Goal: Task Accomplishment & Management: Complete application form

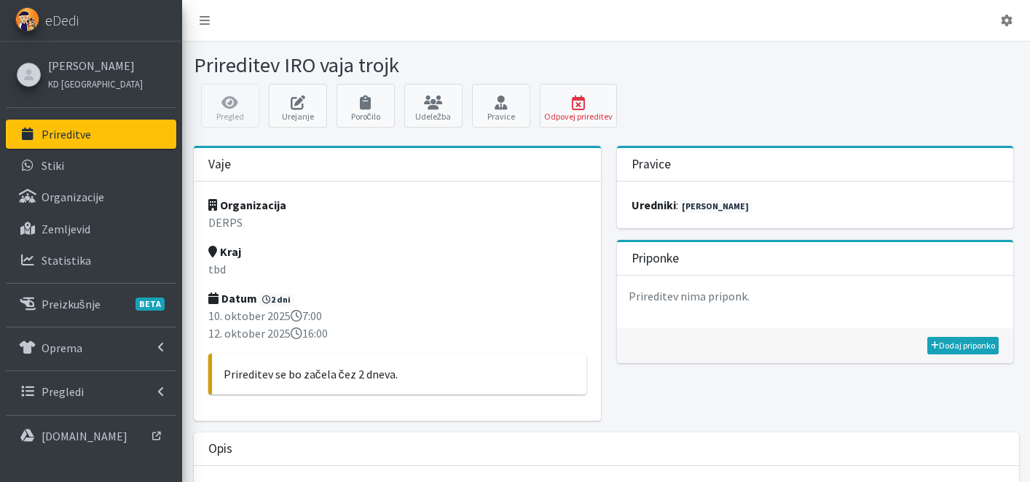
click at [75, 136] on p "Prireditve" at bounding box center [67, 134] width 50 height 15
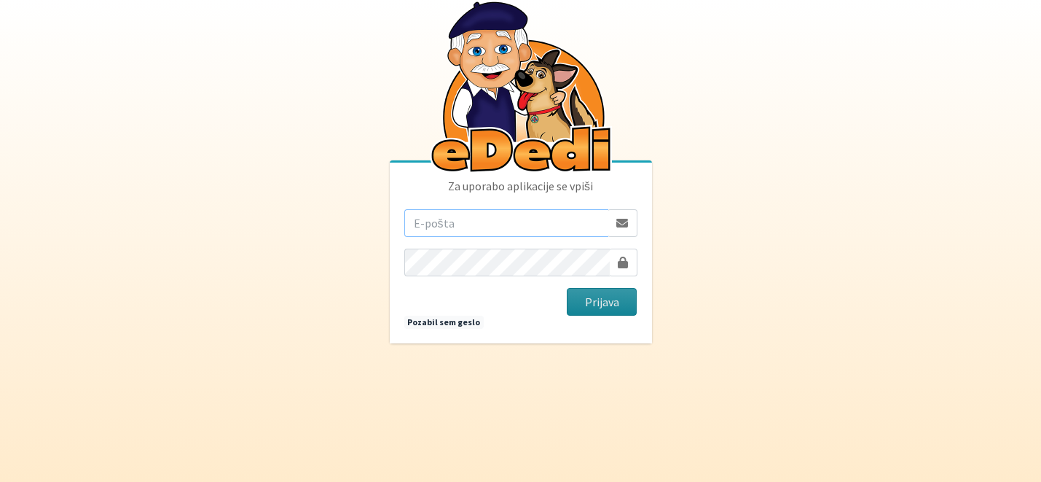
type input "katja.skulj@erps.si"
click at [615, 302] on button "Prijava" at bounding box center [602, 302] width 71 height 28
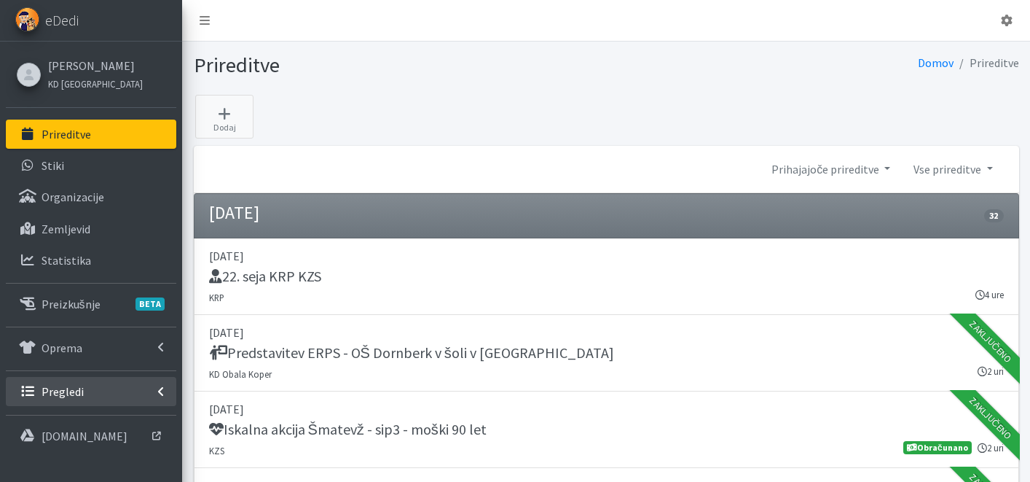
click at [77, 384] on p "Pregledi" at bounding box center [63, 391] width 42 height 15
click at [80, 412] on link "Vodniki" at bounding box center [91, 423] width 171 height 29
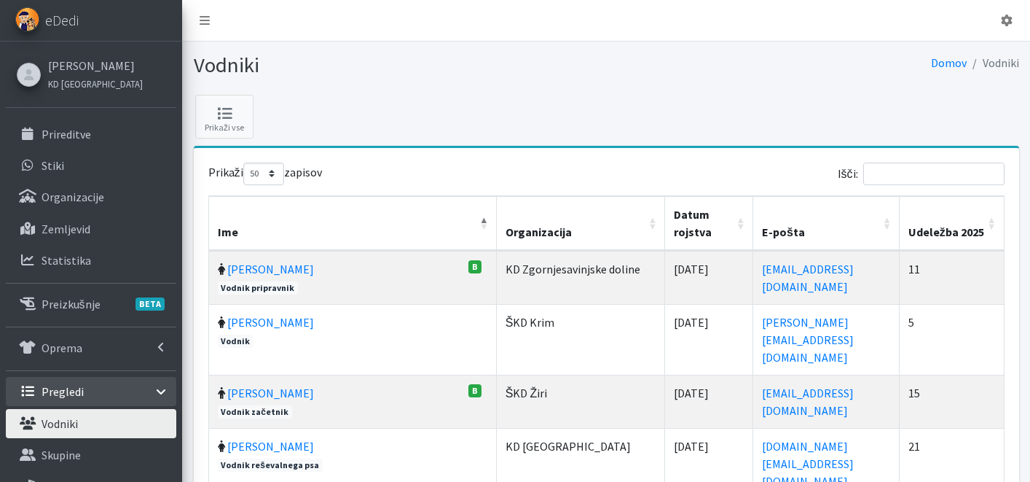
select select "50"
click at [952, 171] on input "Išči:" at bounding box center [934, 174] width 141 height 23
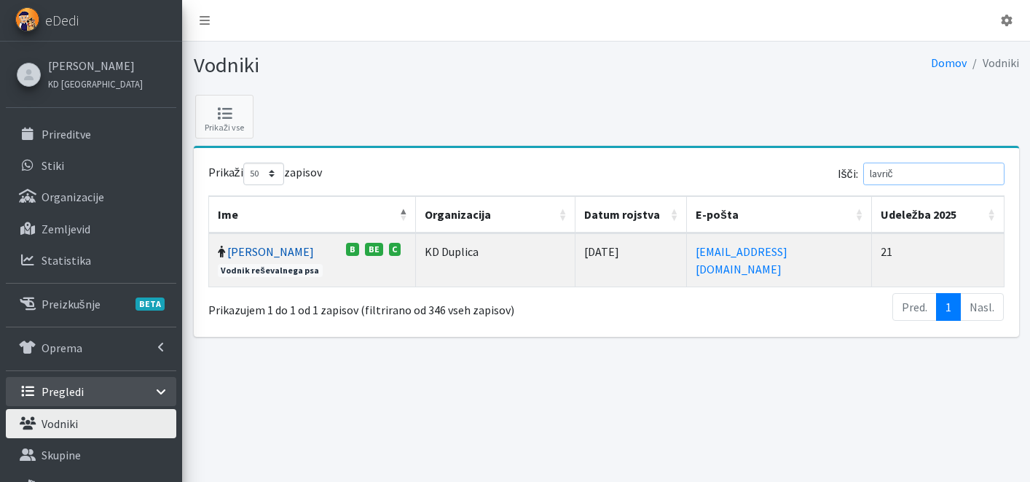
type input "lavrič"
click at [262, 249] on link "Miha Lavrič" at bounding box center [270, 251] width 87 height 15
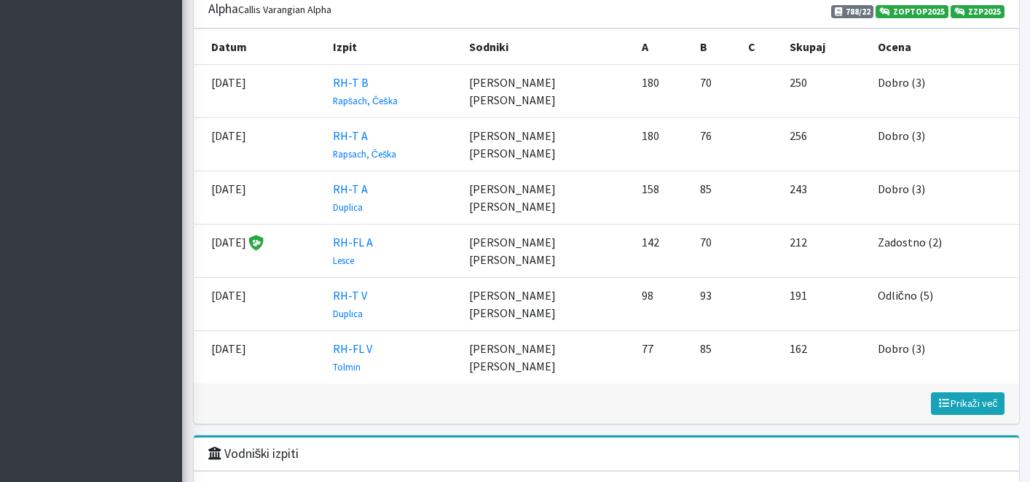
scroll to position [1785, 0]
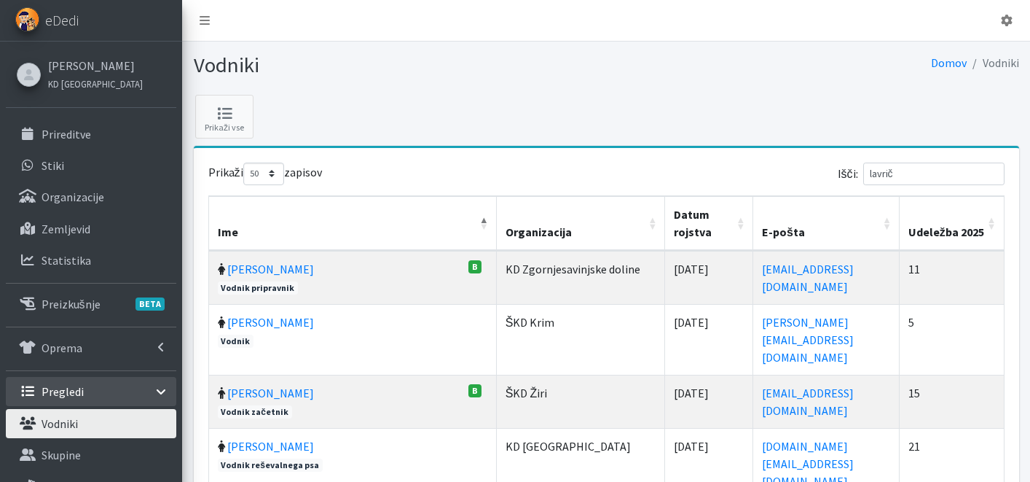
select select "50"
drag, startPoint x: 947, startPoint y: 183, endPoint x: 823, endPoint y: 185, distance: 124.6
click at [826, 187] on div "Išči: lavrič" at bounding box center [808, 177] width 393 height 28
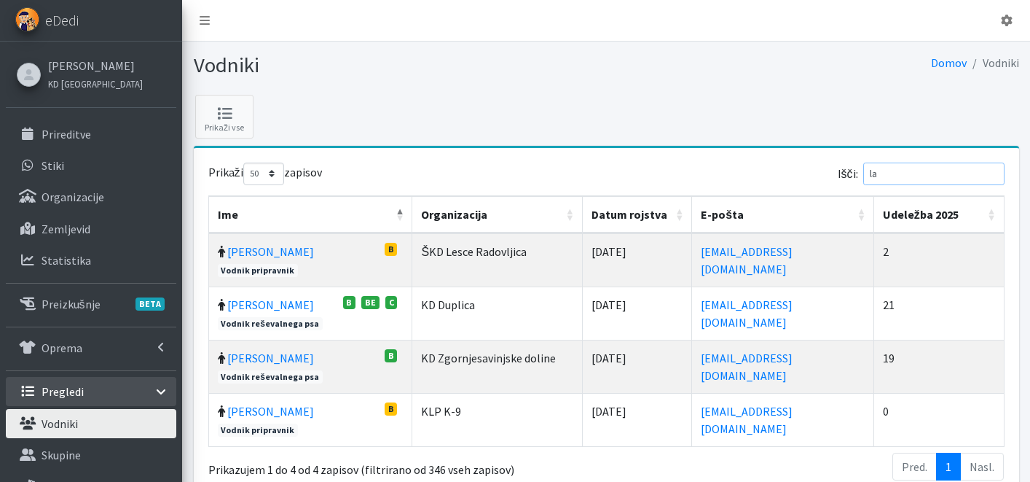
type input "l"
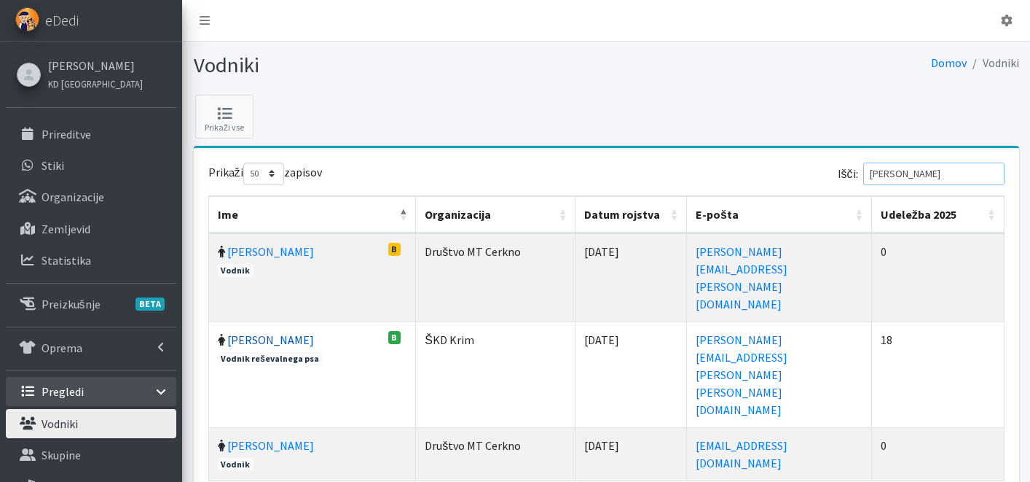
type input "rupnik"
click at [251, 332] on link "Teja Rupnik" at bounding box center [270, 339] width 87 height 15
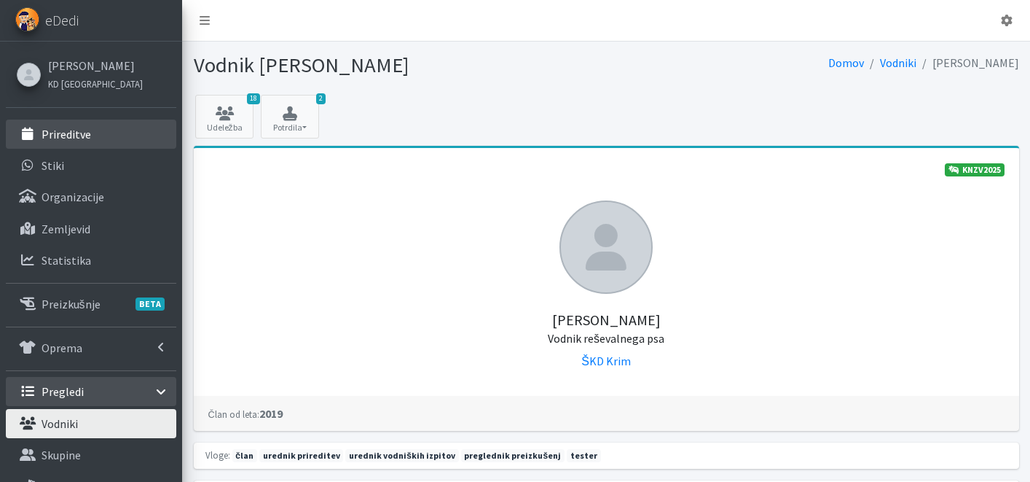
click at [76, 141] on p "Prireditve" at bounding box center [67, 134] width 50 height 15
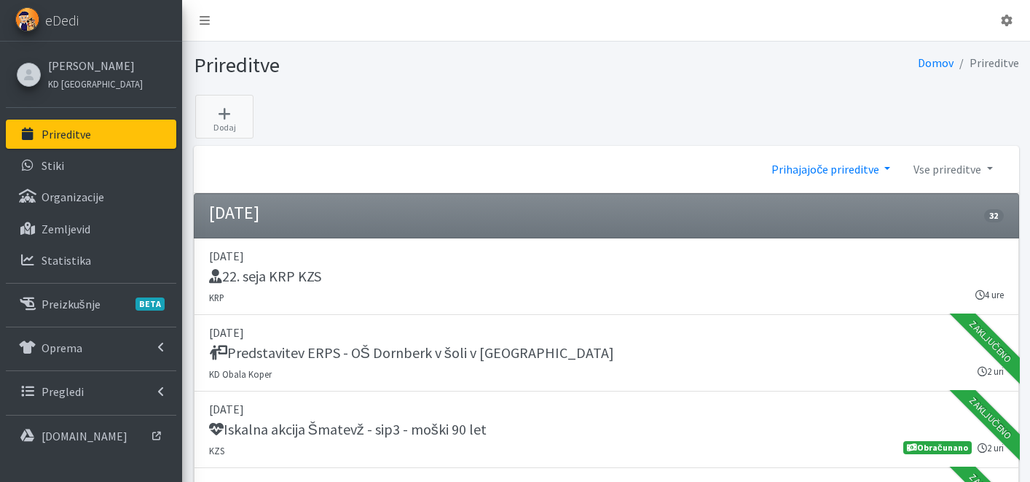
click at [813, 162] on link "Prihajajoče prireditve" at bounding box center [831, 168] width 142 height 29
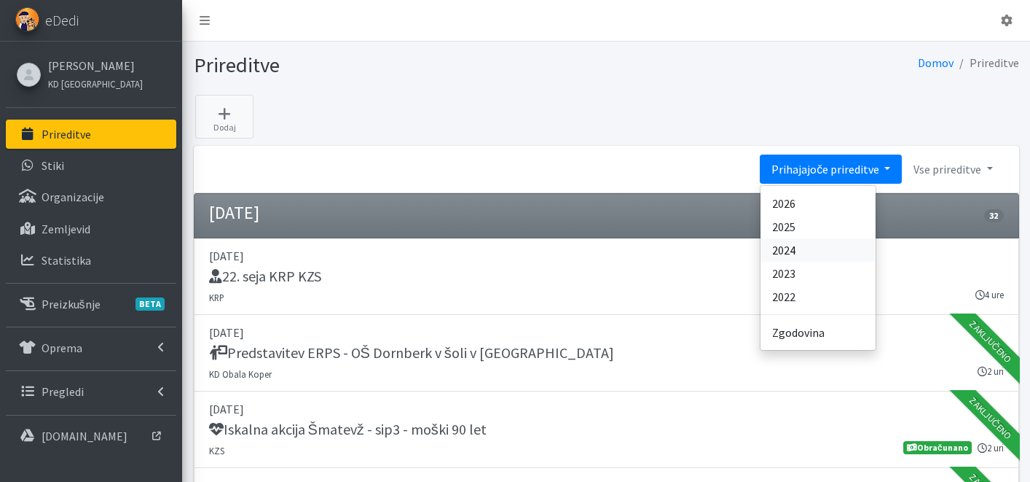
click at [818, 246] on link "2024" at bounding box center [818, 249] width 115 height 23
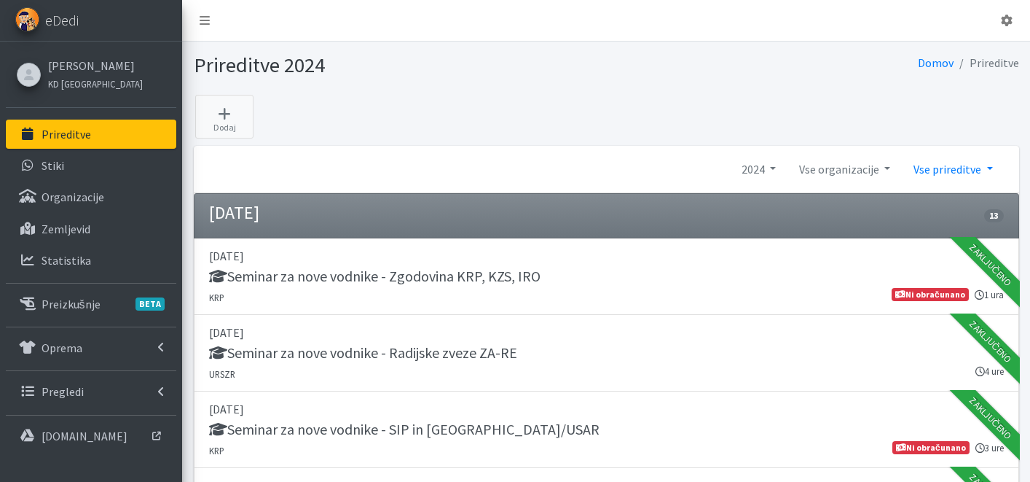
click at [945, 172] on link "Vse prireditve" at bounding box center [953, 168] width 102 height 29
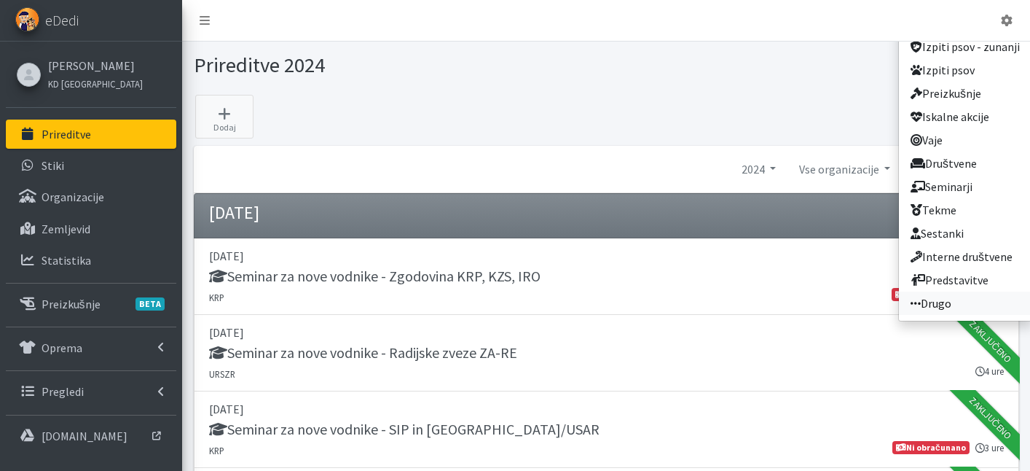
click at [955, 302] on link "Drugo" at bounding box center [965, 303] width 133 height 23
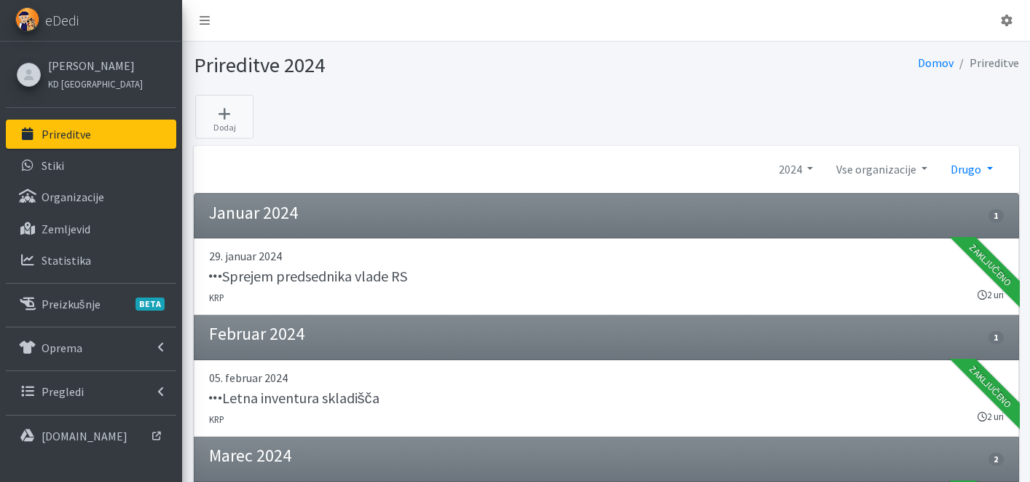
click at [986, 169] on link "Drugo" at bounding box center [971, 168] width 65 height 29
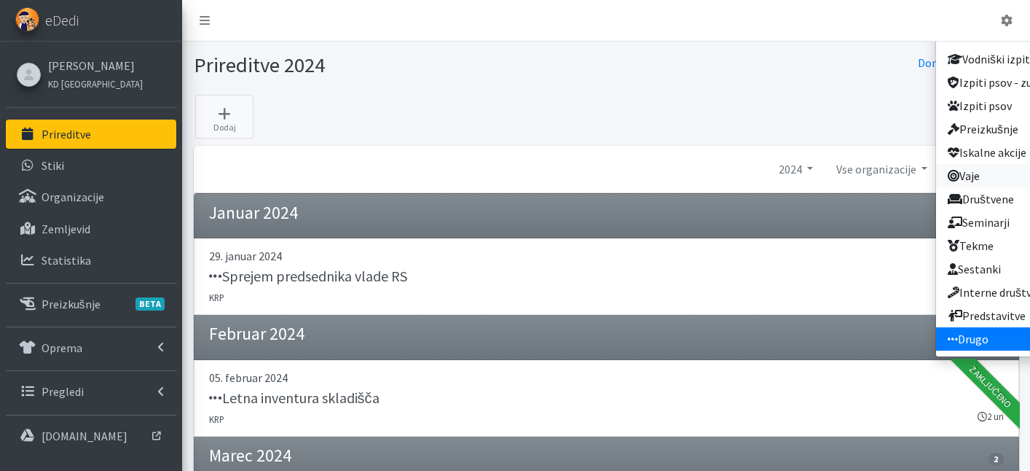
click at [990, 172] on link "Vaje" at bounding box center [1002, 175] width 133 height 23
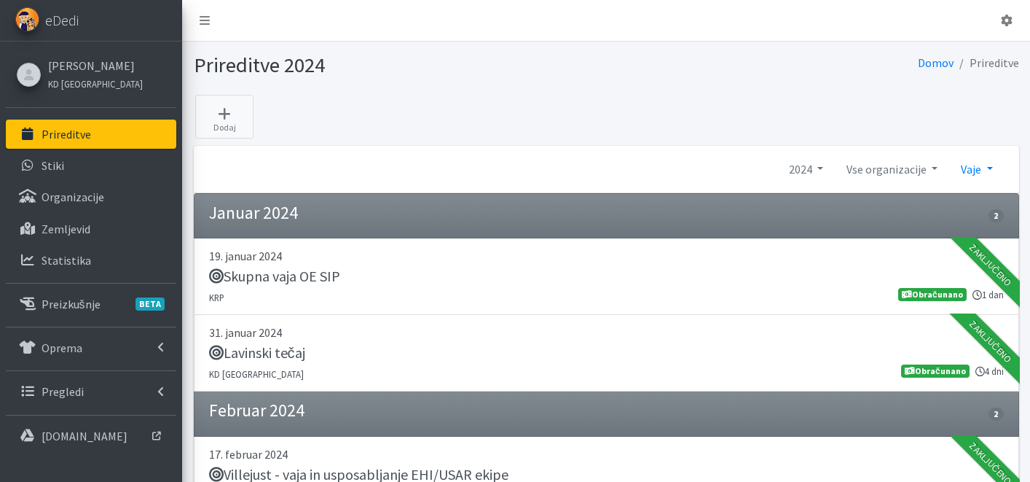
click at [964, 171] on link "Vaje" at bounding box center [977, 168] width 55 height 29
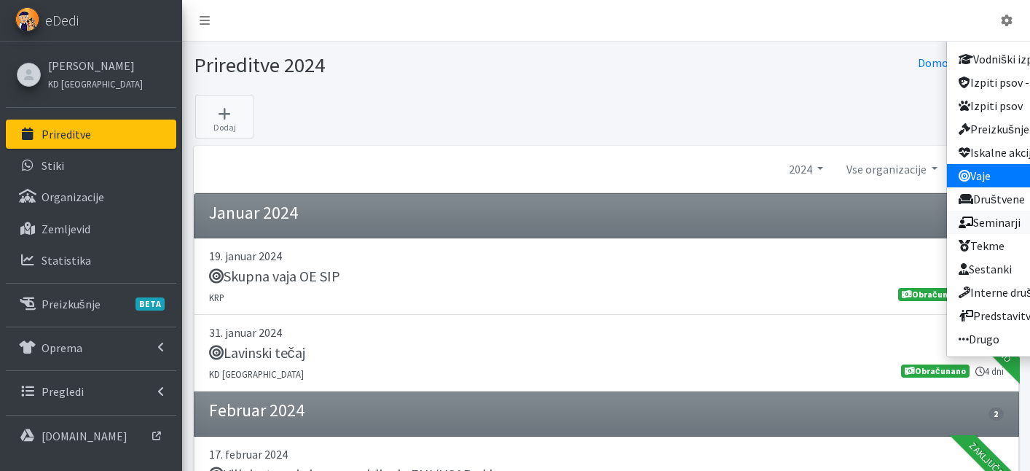
click at [1002, 216] on link "Seminarji" at bounding box center [1013, 222] width 133 height 23
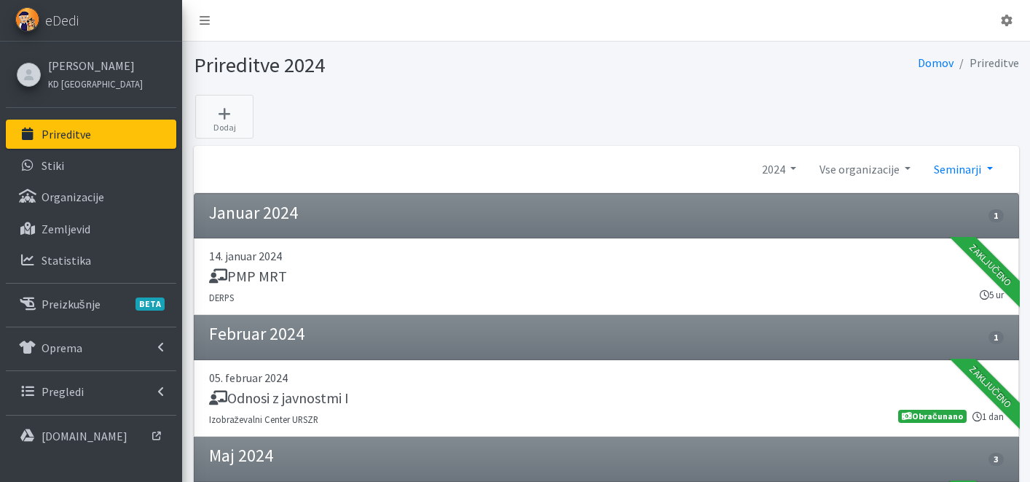
click at [934, 172] on link "Seminarji" at bounding box center [964, 168] width 82 height 29
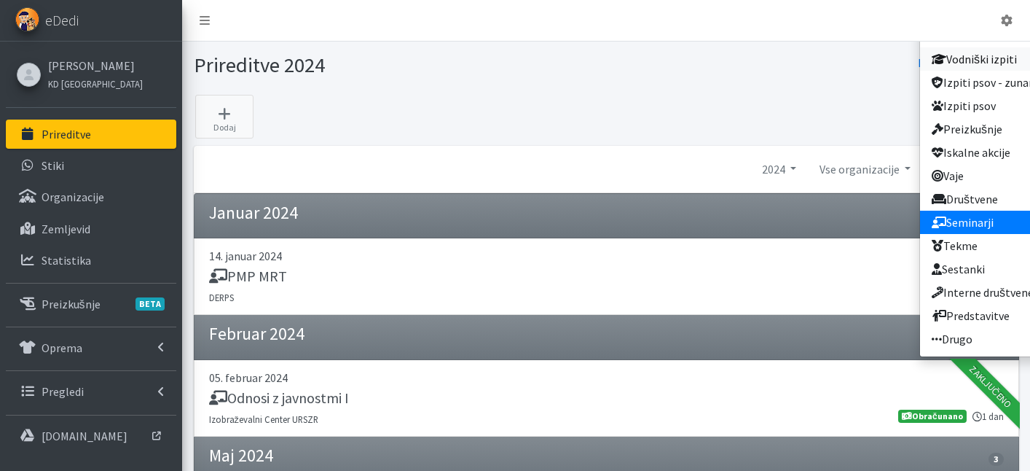
click at [1004, 58] on link "Vodniški izpiti" at bounding box center [986, 58] width 133 height 23
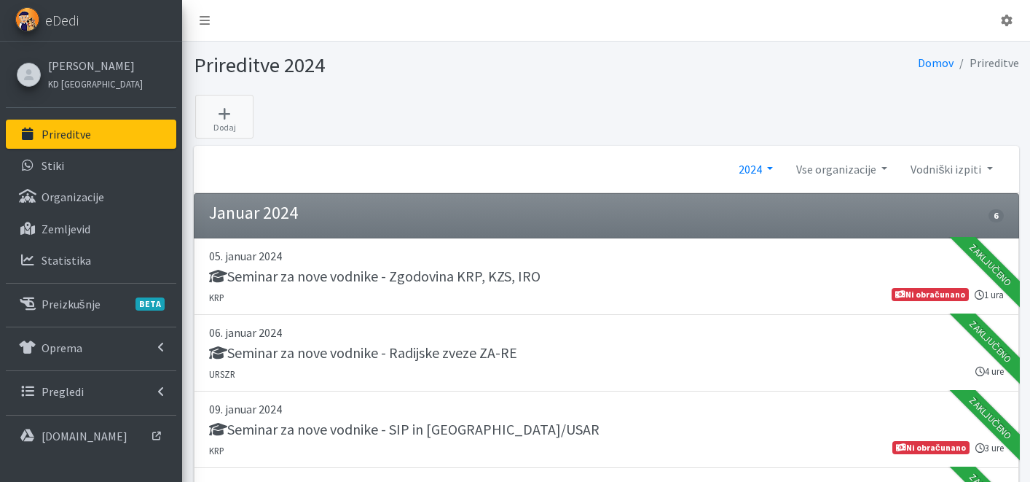
click at [752, 169] on link "2024" at bounding box center [756, 168] width 58 height 29
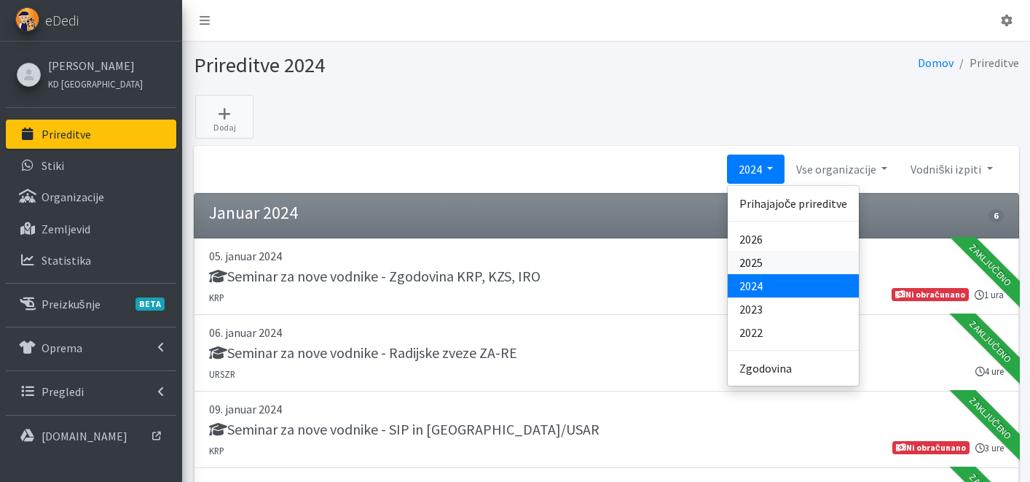
click at [766, 262] on link "2025" at bounding box center [793, 262] width 131 height 23
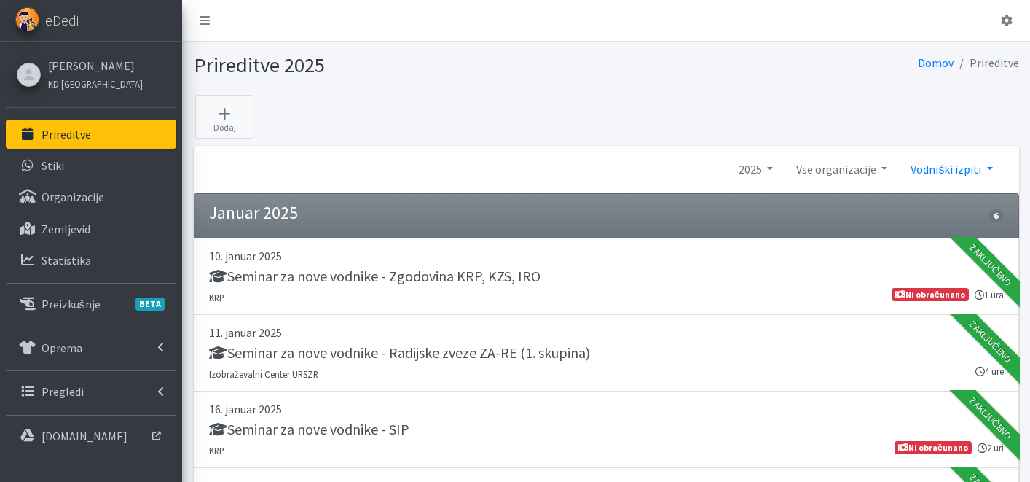
click at [934, 170] on link "Vodniški izpiti" at bounding box center [951, 168] width 105 height 29
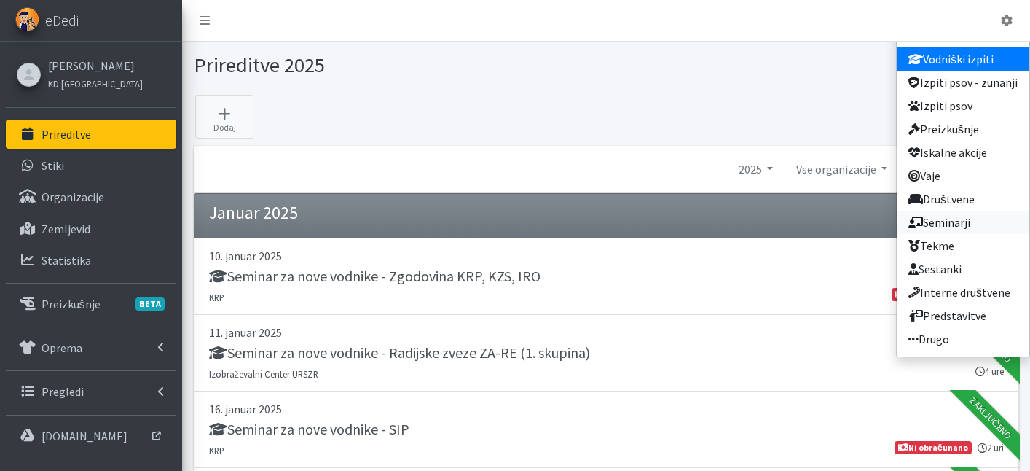
click at [963, 224] on link "Seminarji" at bounding box center [963, 222] width 133 height 23
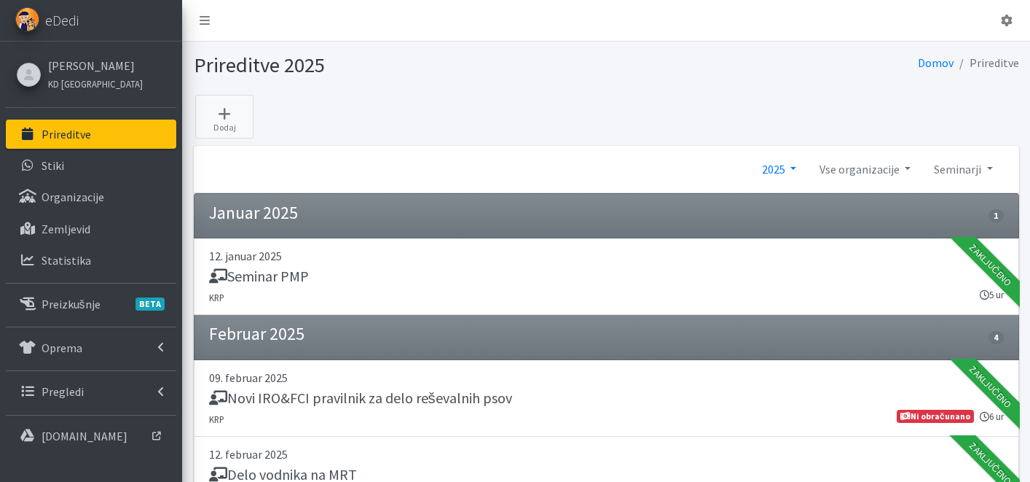
click at [781, 171] on link "2025" at bounding box center [780, 168] width 58 height 29
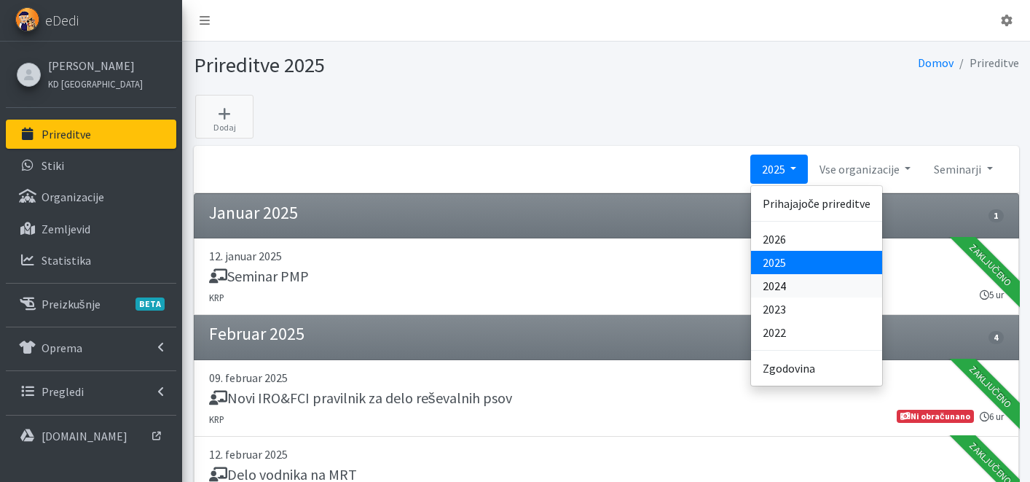
click at [789, 290] on link "2024" at bounding box center [816, 285] width 131 height 23
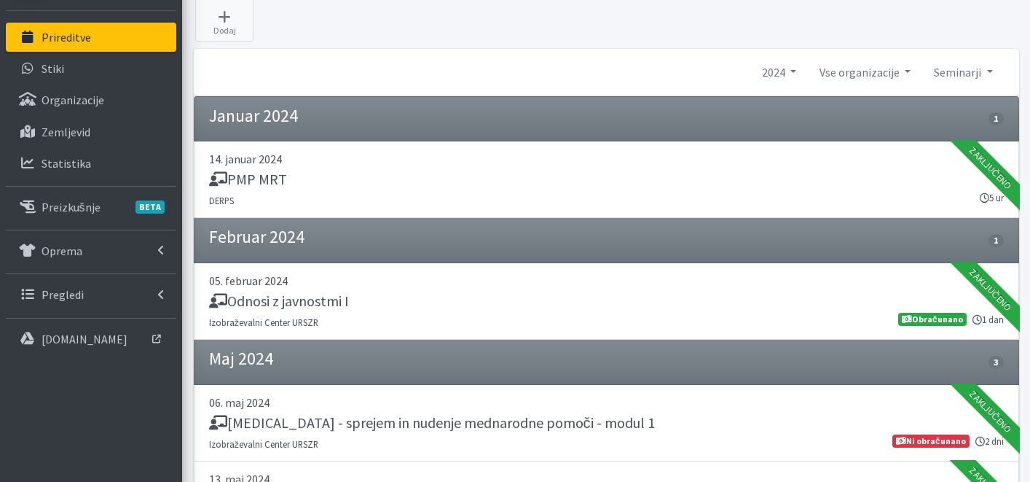
scroll to position [35, 0]
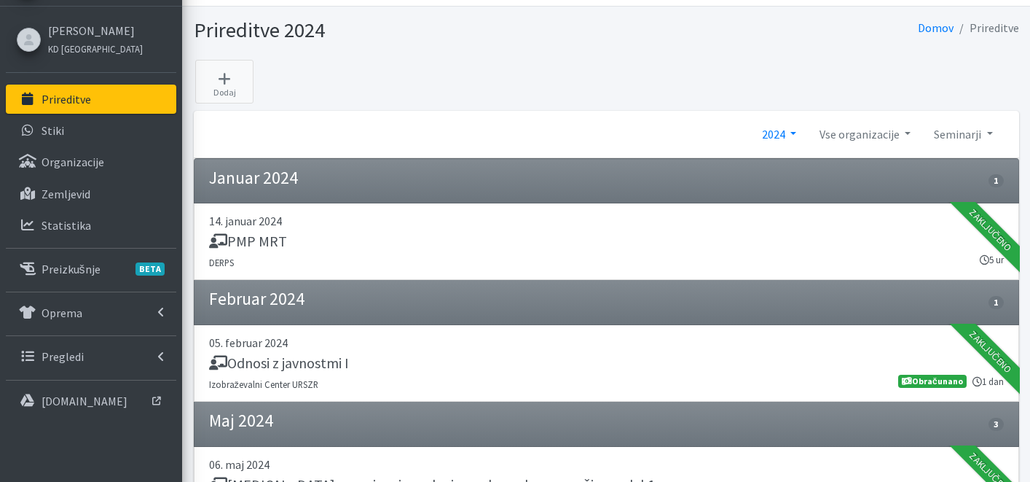
click at [776, 139] on link "2024" at bounding box center [780, 134] width 58 height 29
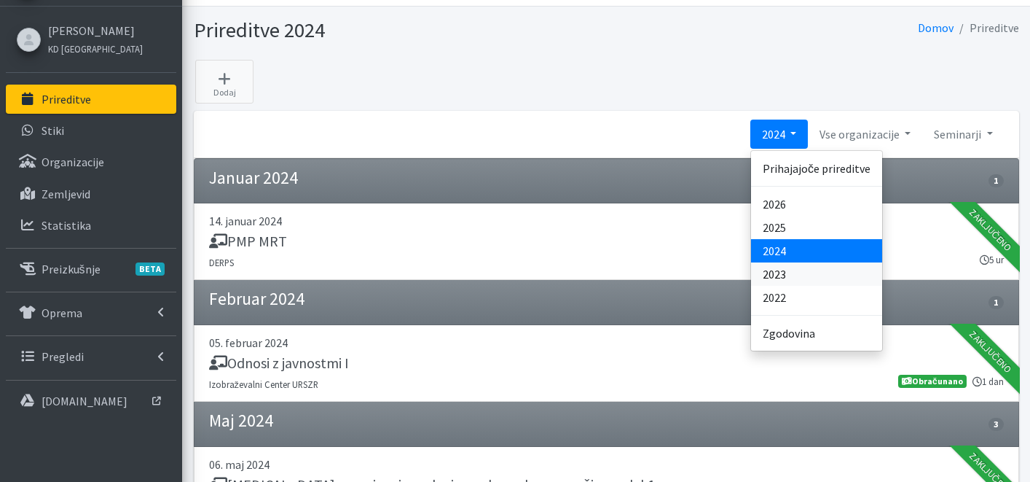
click at [803, 281] on link "2023" at bounding box center [816, 273] width 131 height 23
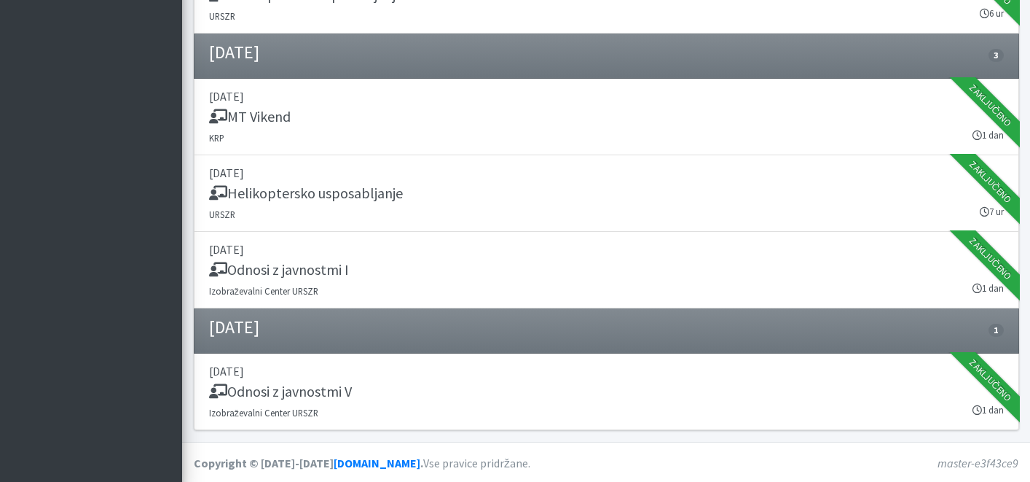
scroll to position [1822, 0]
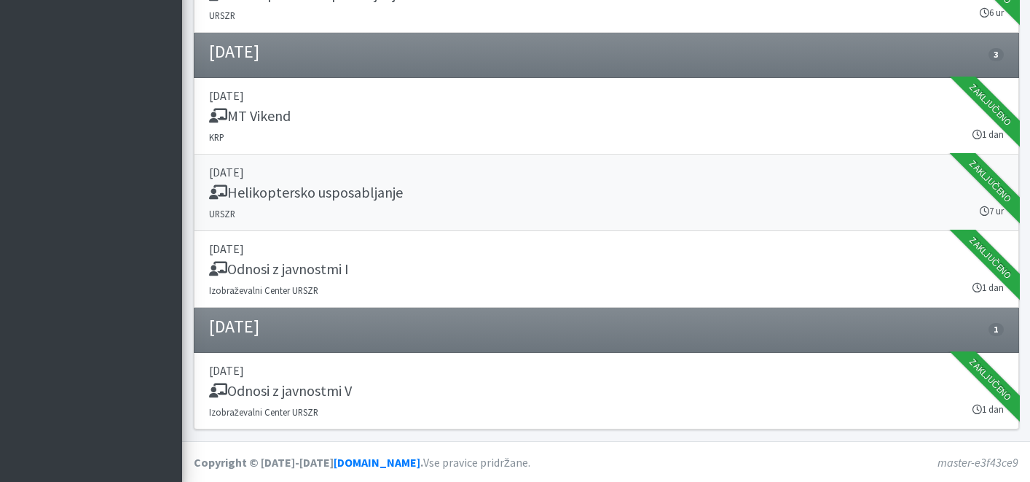
click at [493, 207] on link "[DATE] Helikoptersko usposabljanje URSZR 7 ur Zaključeno" at bounding box center [607, 192] width 826 height 77
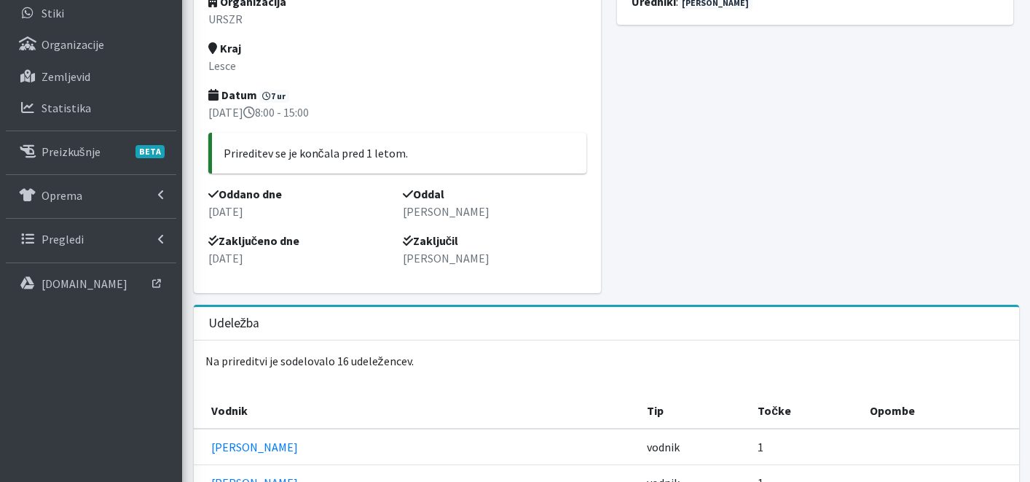
scroll to position [107, 0]
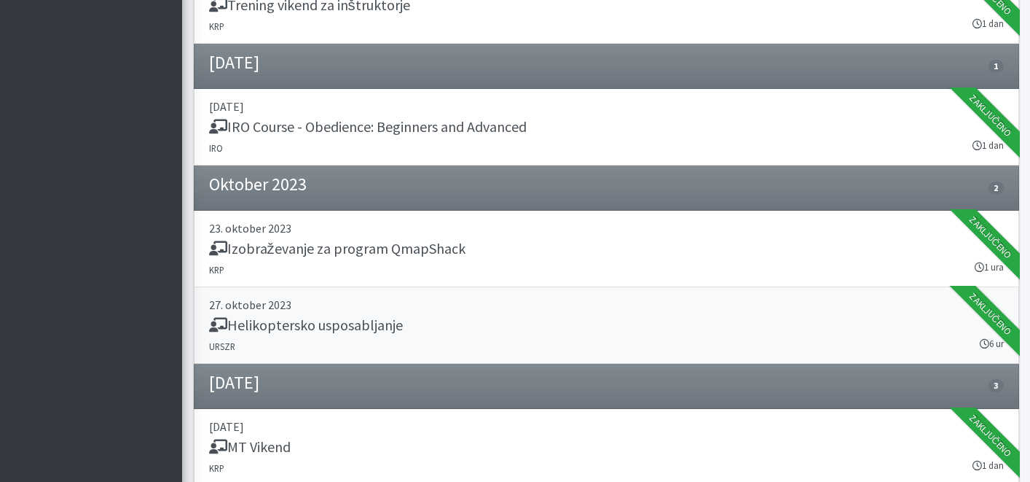
scroll to position [1489, 0]
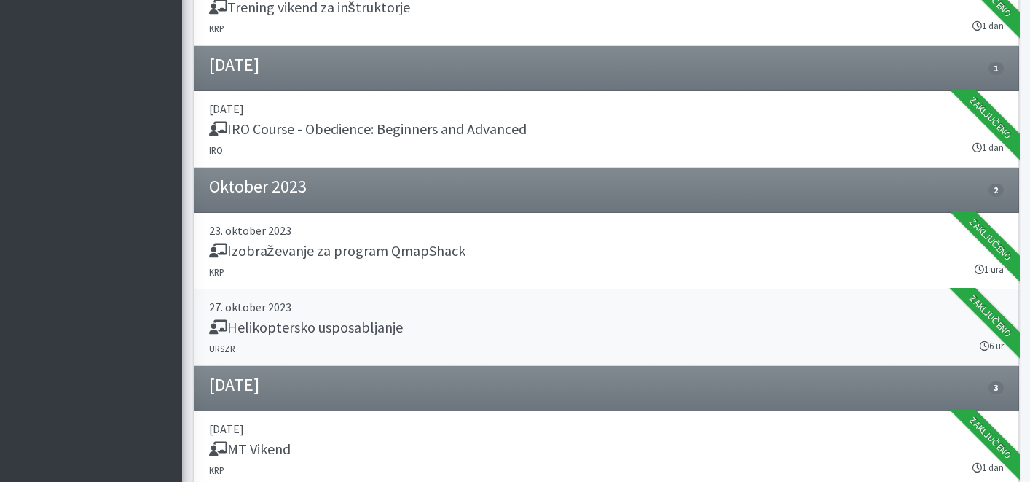
click at [447, 318] on div "Helikoptersko usposabljanje" at bounding box center [606, 328] width 795 height 20
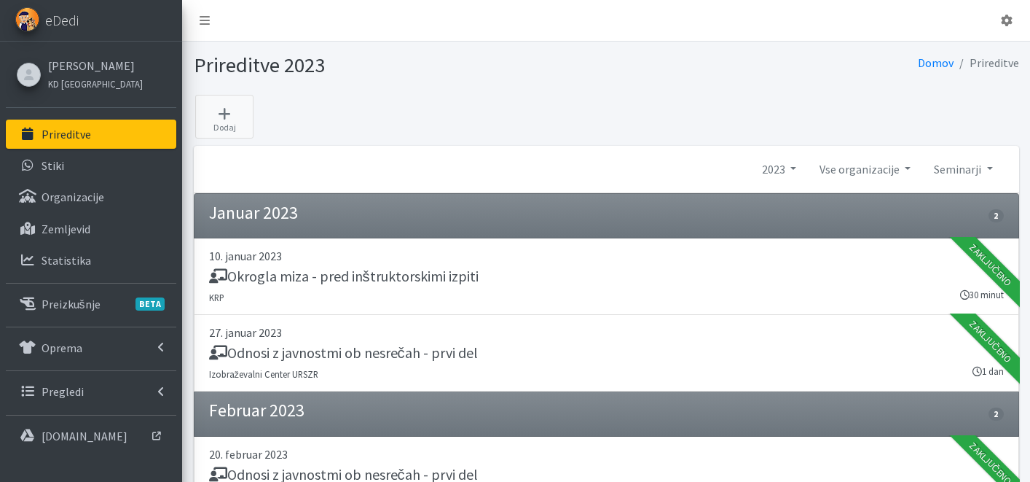
click at [86, 130] on p "Prireditve" at bounding box center [67, 134] width 50 height 15
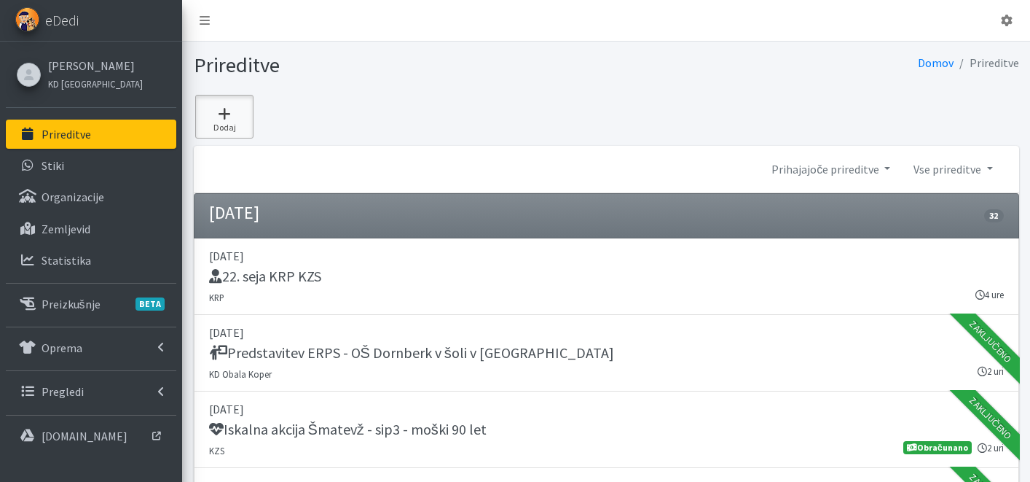
click at [237, 121] on link "Dodaj" at bounding box center [224, 117] width 58 height 44
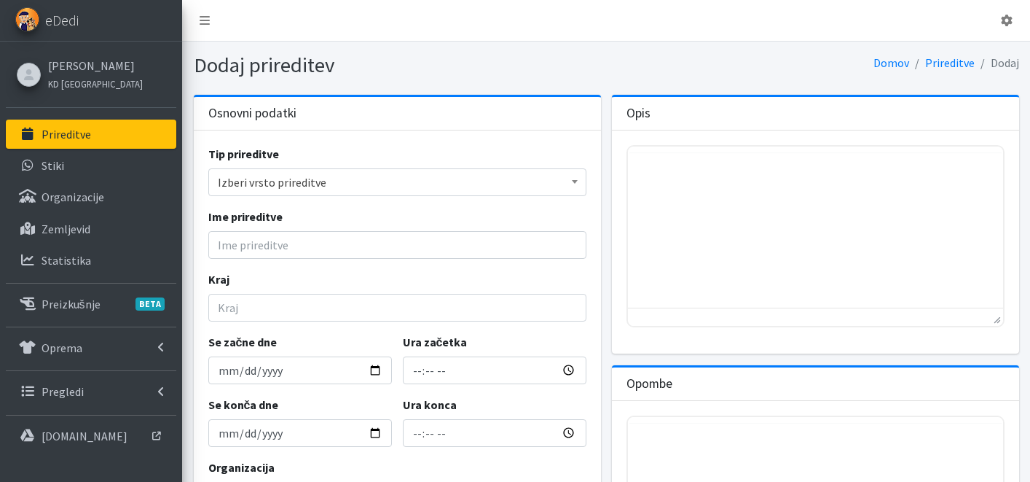
click at [322, 177] on span "Izberi vrsto prireditve" at bounding box center [397, 182] width 359 height 20
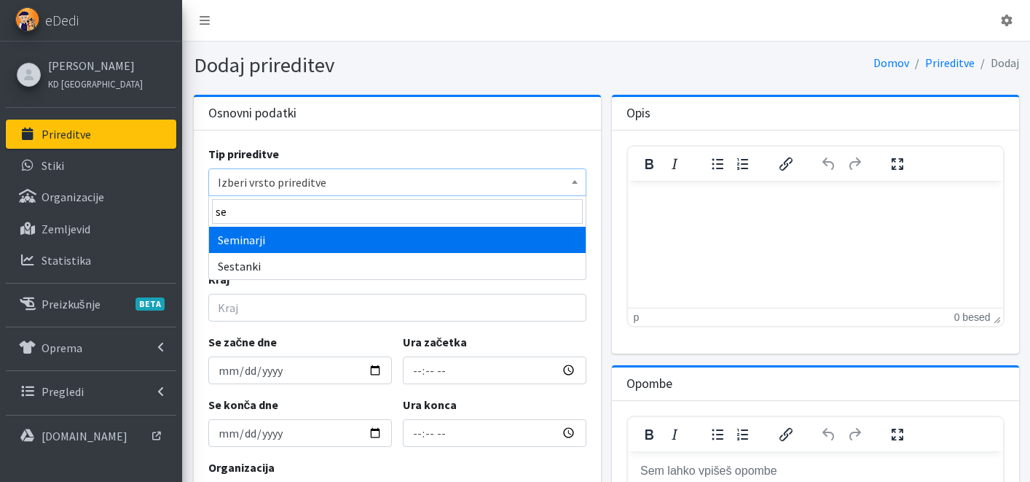
type input "se"
select select "1007"
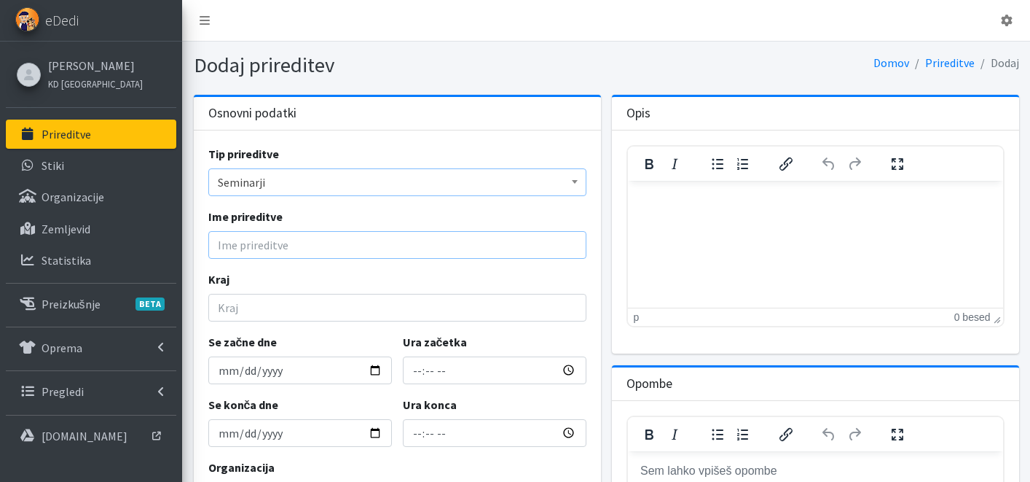
click at [276, 251] on input "Ime prireditve" at bounding box center [397, 245] width 378 height 28
type input "Helikoptersko usposabljanje - modul A"
click at [283, 294] on input "Kraj" at bounding box center [397, 308] width 378 height 28
click at [286, 304] on input "Kraj" at bounding box center [397, 308] width 378 height 28
type input "Lesce"
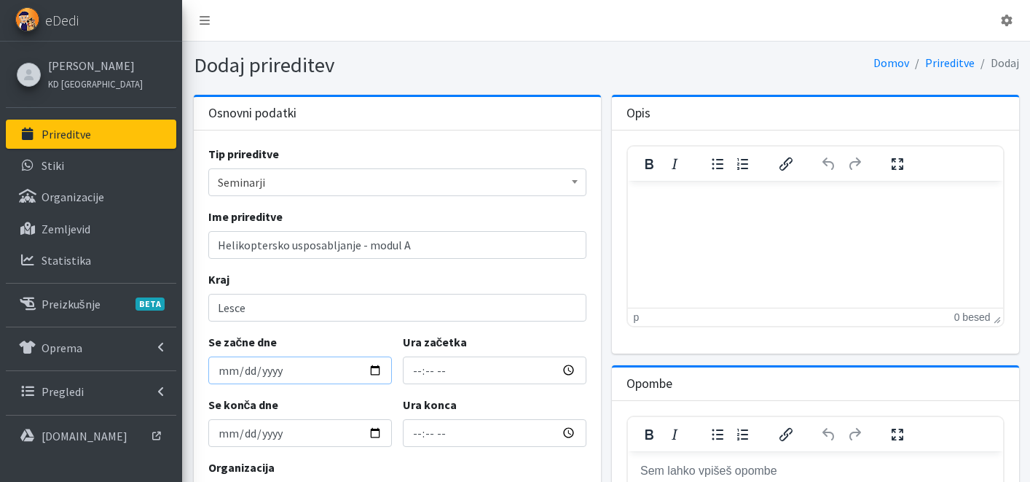
click at [378, 370] on input "Se začne dne" at bounding box center [300, 370] width 184 height 28
type input "[DATE]"
click at [374, 434] on input "[DATE]" at bounding box center [300, 433] width 184 height 28
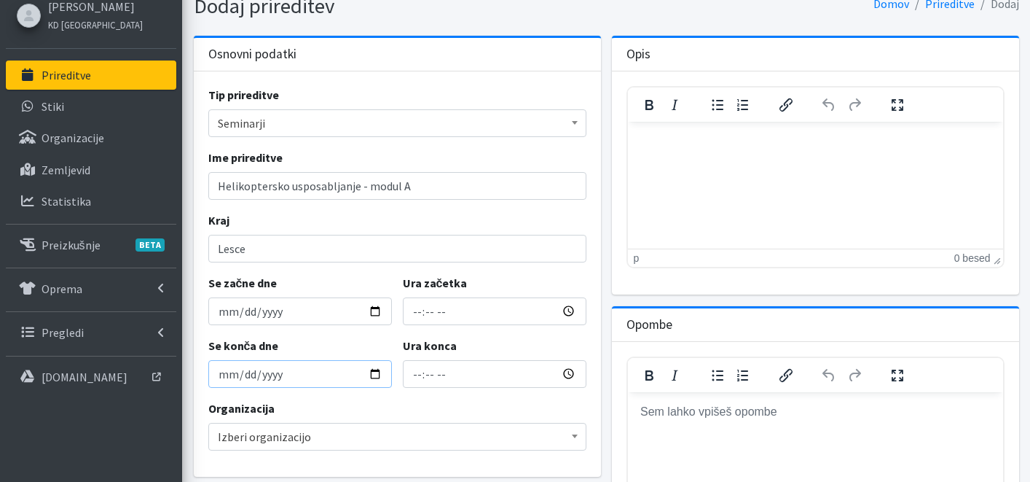
scroll to position [122, 0]
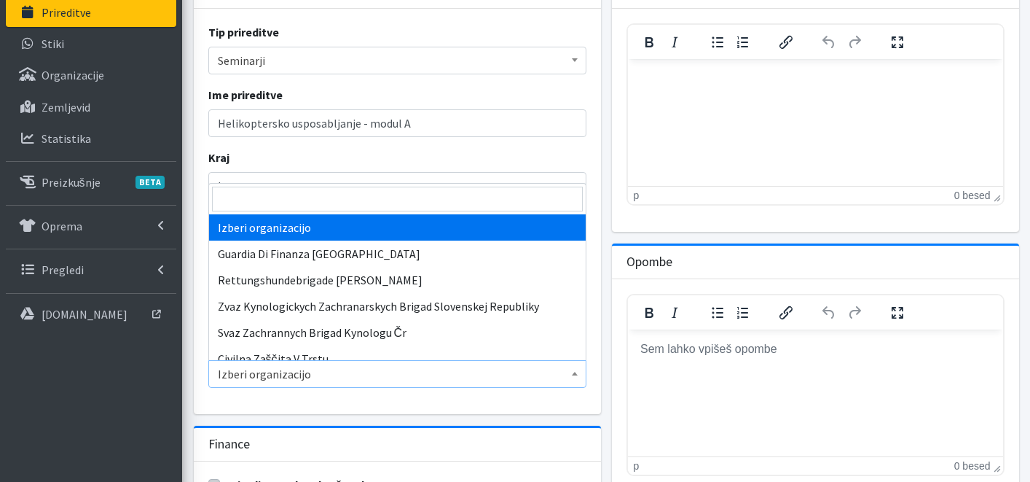
click at [293, 370] on span "Izberi organizacijo" at bounding box center [397, 374] width 359 height 20
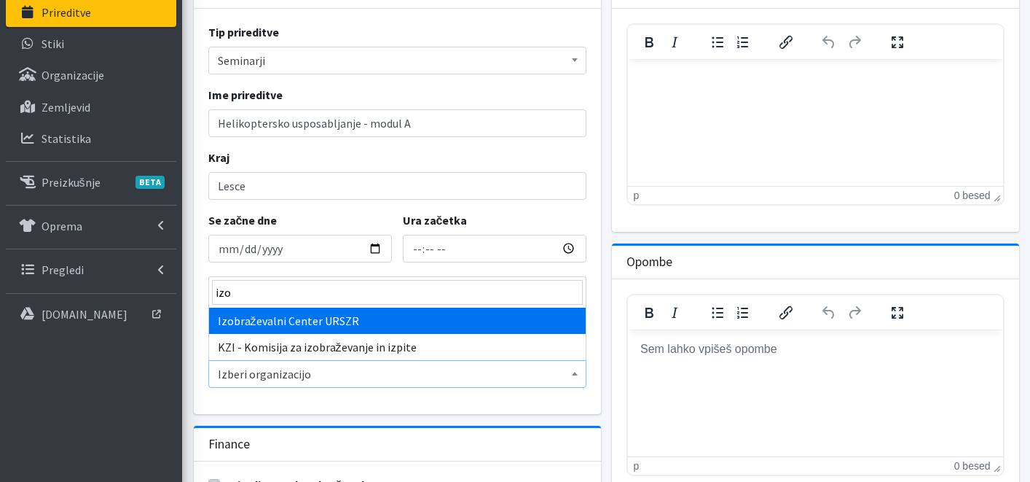
type input "izo"
select select "1013"
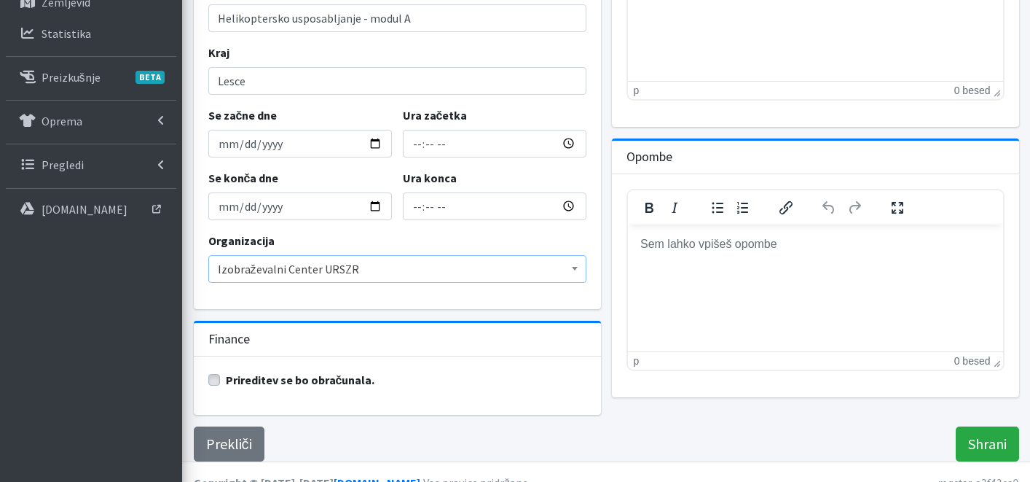
scroll to position [227, 0]
click at [998, 442] on input "Shrani" at bounding box center [987, 443] width 63 height 35
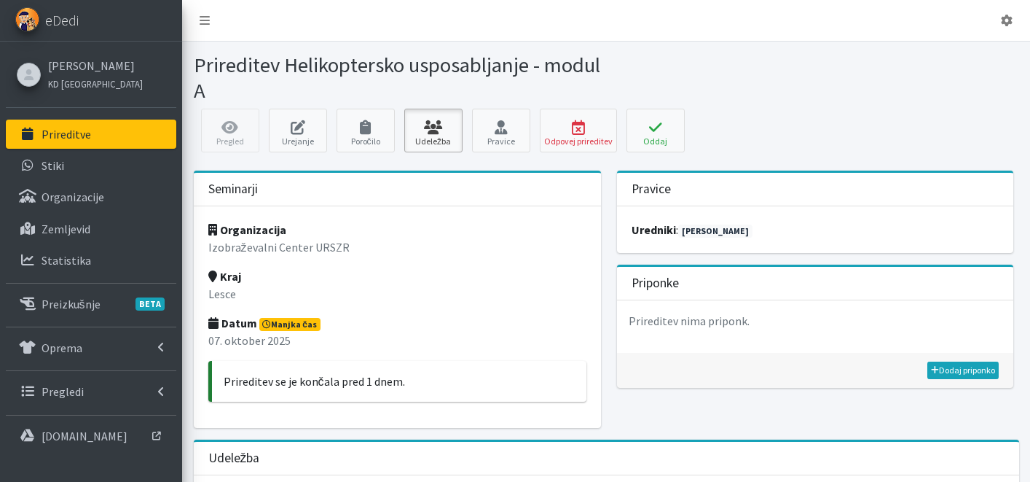
click at [443, 135] on link "Udeležba" at bounding box center [433, 131] width 58 height 44
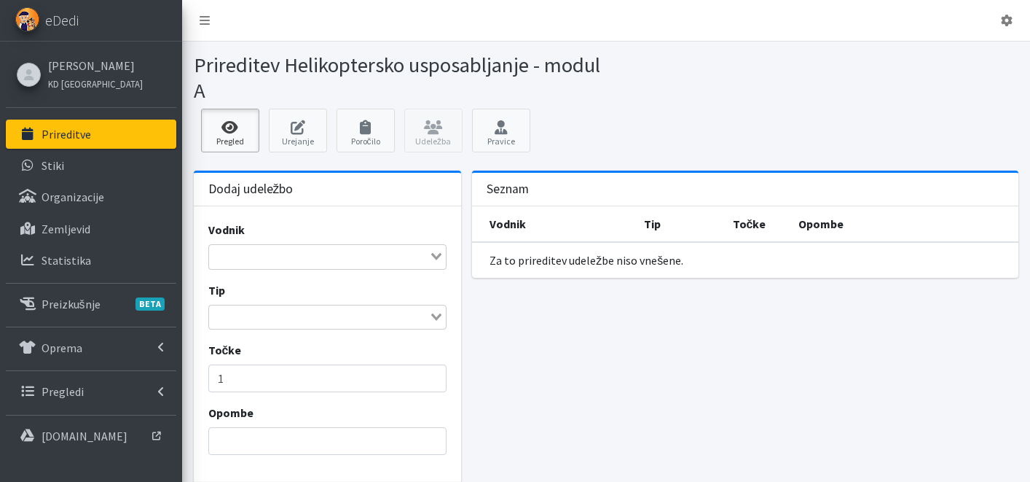
click at [235, 123] on icon at bounding box center [231, 127] width 50 height 15
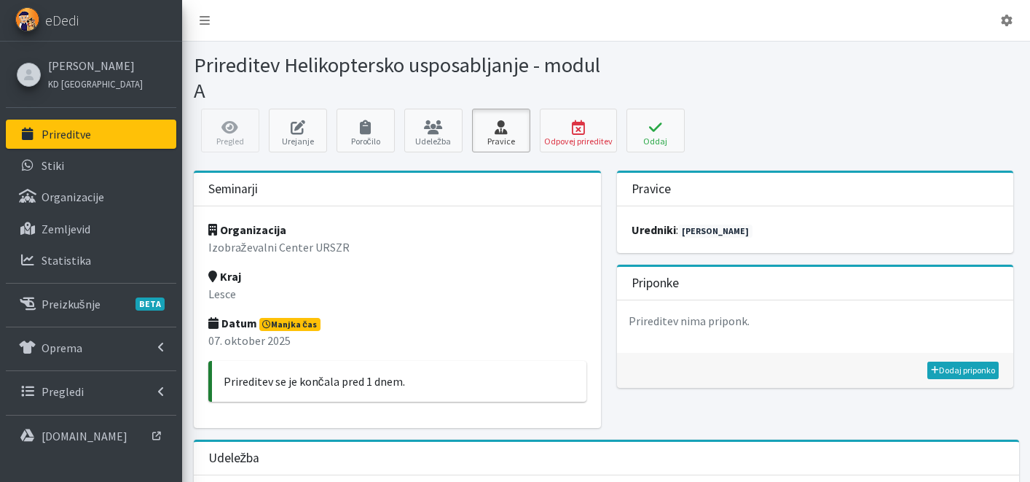
click at [515, 132] on icon at bounding box center [502, 127] width 50 height 15
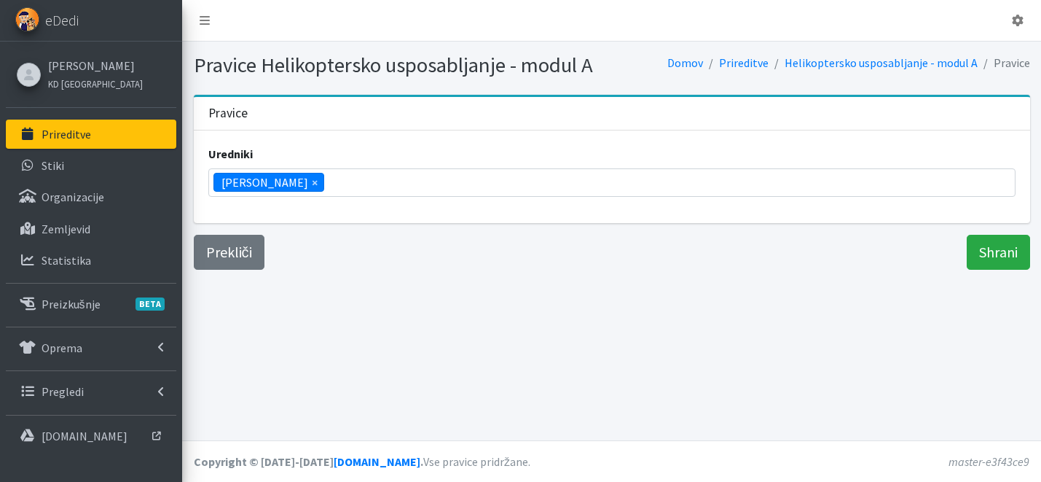
scroll to position [551, 0]
click at [312, 183] on span "×" at bounding box center [315, 181] width 6 height 17
select select
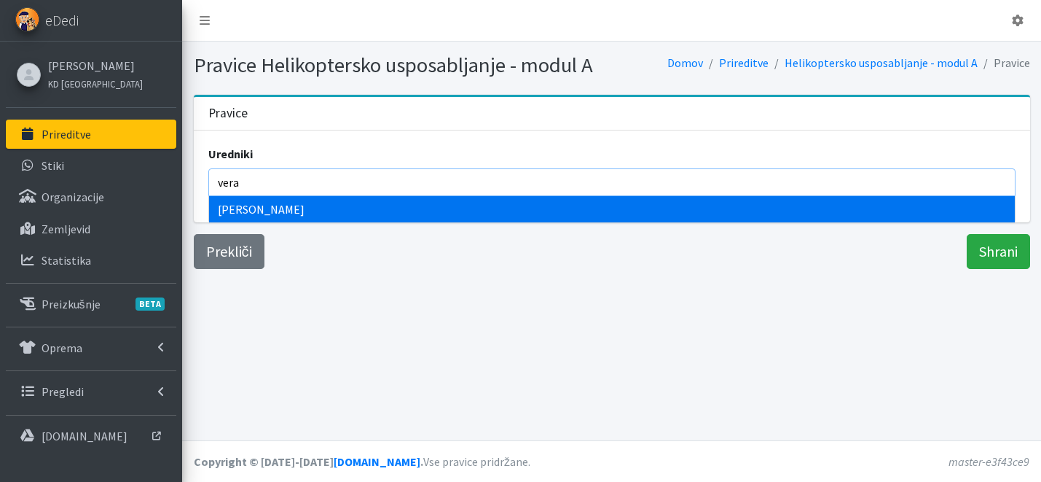
type input "vera"
select select "1013"
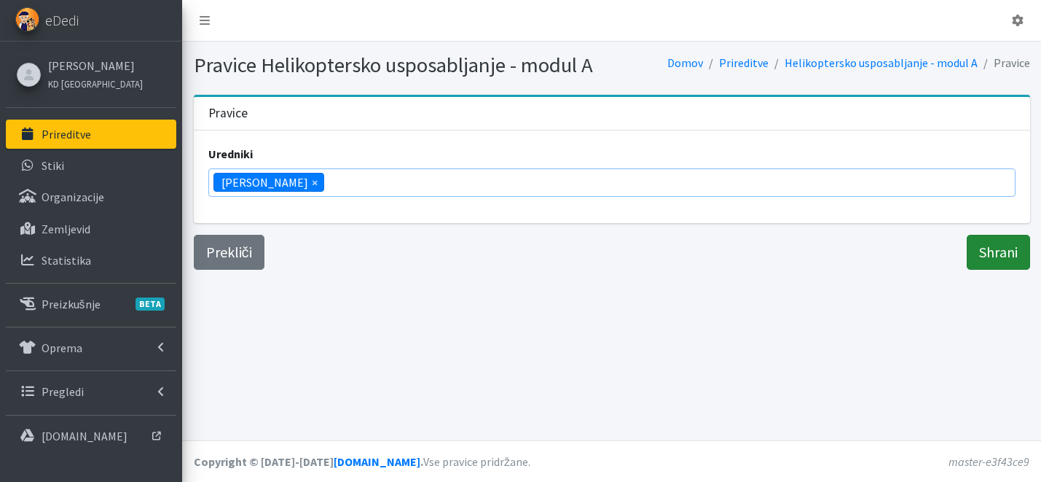
click at [1000, 247] on input "Shrani" at bounding box center [998, 252] width 63 height 35
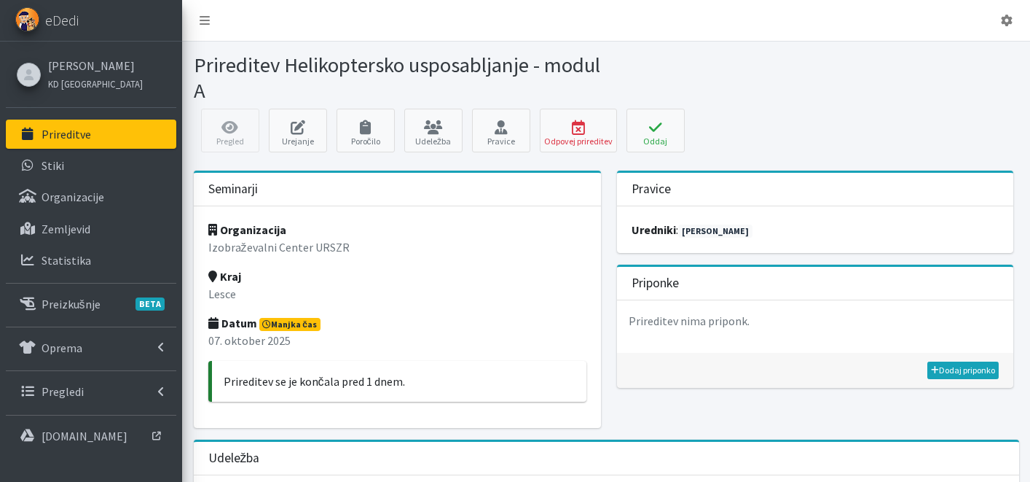
click at [69, 138] on p "Prireditve" at bounding box center [67, 134] width 50 height 15
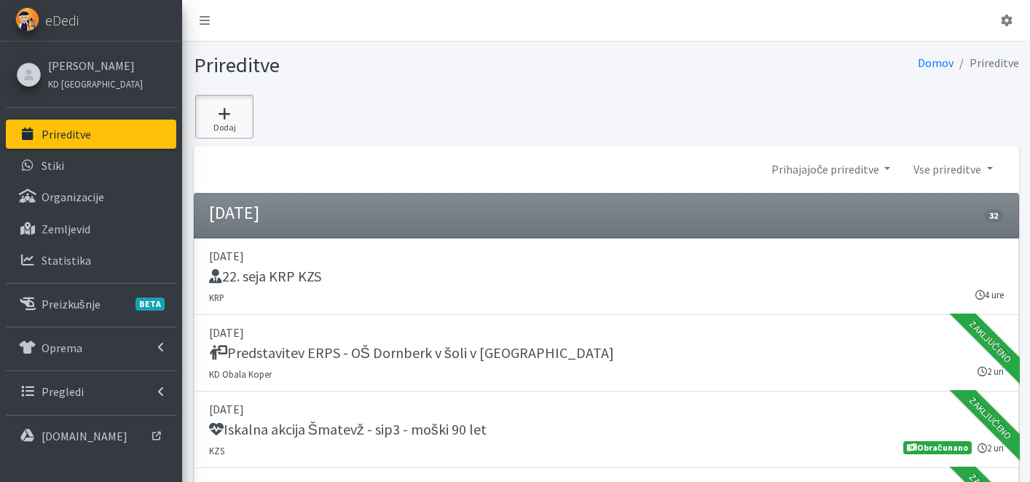
click at [227, 103] on link "Dodaj" at bounding box center [224, 117] width 58 height 44
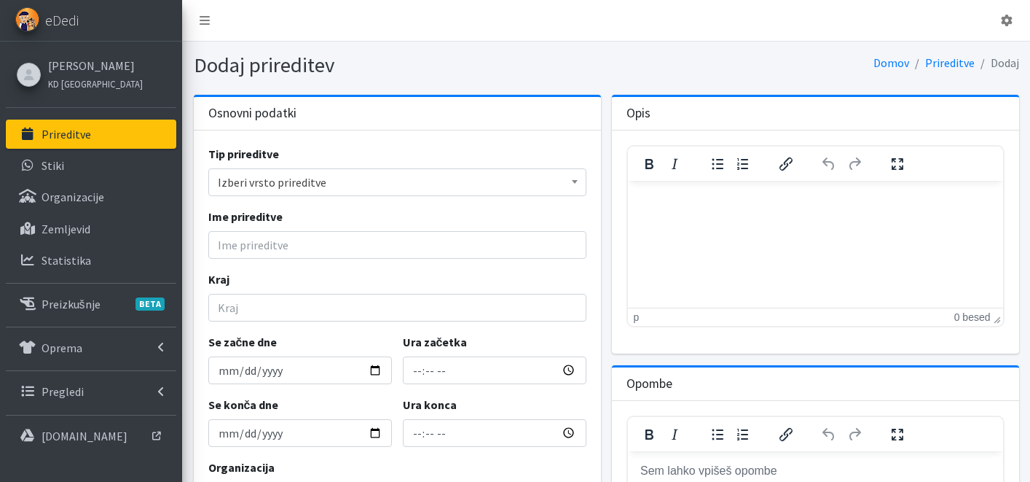
click at [339, 180] on span "Izberi vrsto prireditve" at bounding box center [397, 182] width 359 height 20
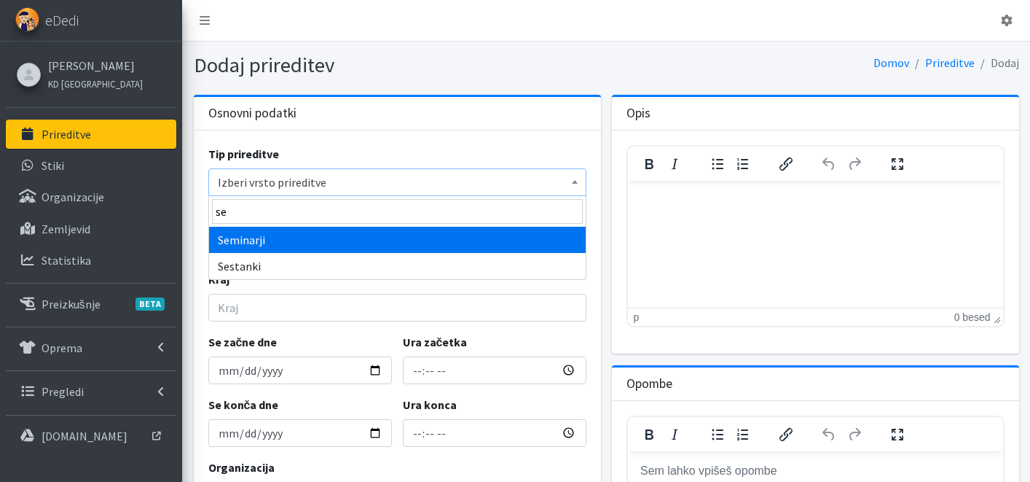
type input "se"
select select "1007"
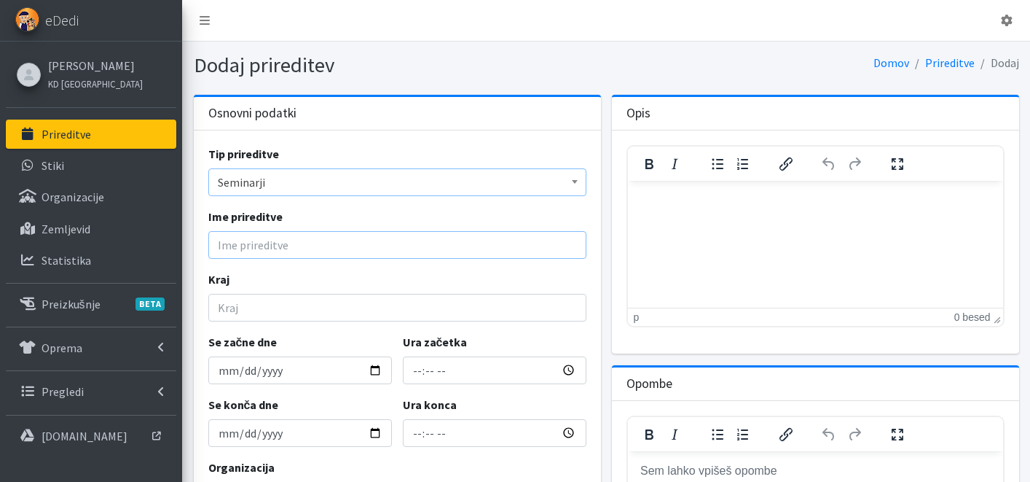
click at [281, 253] on input "Ime prireditve" at bounding box center [397, 245] width 378 height 28
type input "Helikoptersko usposabljanje - modul A"
click at [283, 309] on input "Kraj" at bounding box center [397, 308] width 378 height 28
type input "Lesce"
click at [374, 367] on input "Se začne dne" at bounding box center [300, 370] width 184 height 28
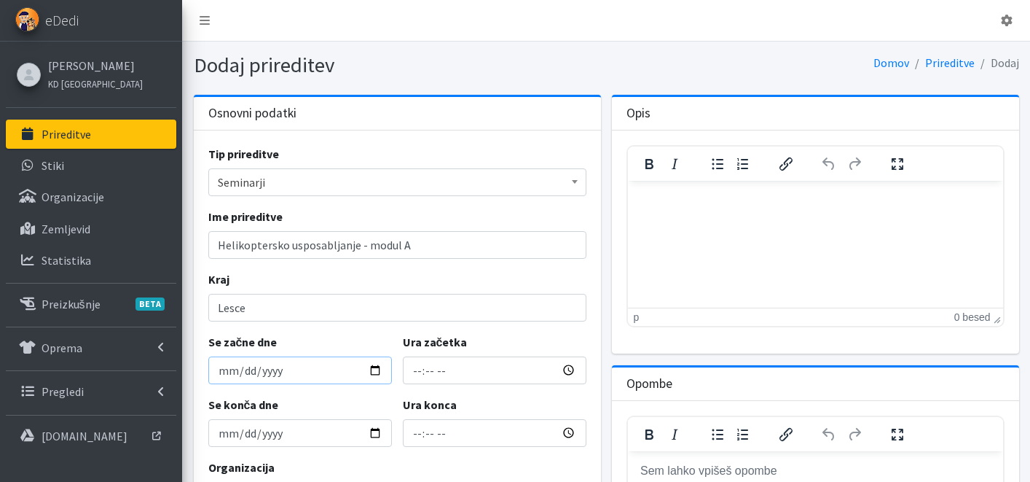
type input "2025-10-08"
click at [374, 437] on input "2025-10-08" at bounding box center [300, 433] width 184 height 28
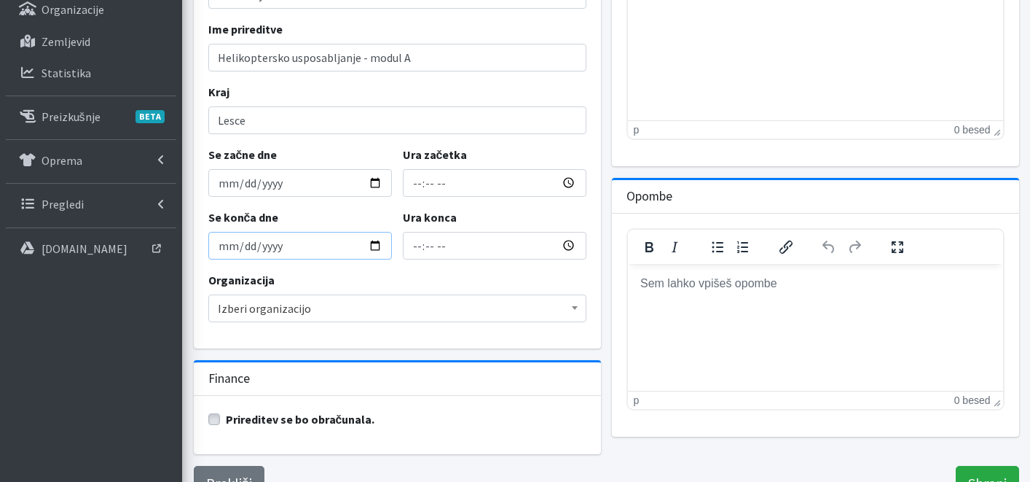
scroll to position [248, 0]
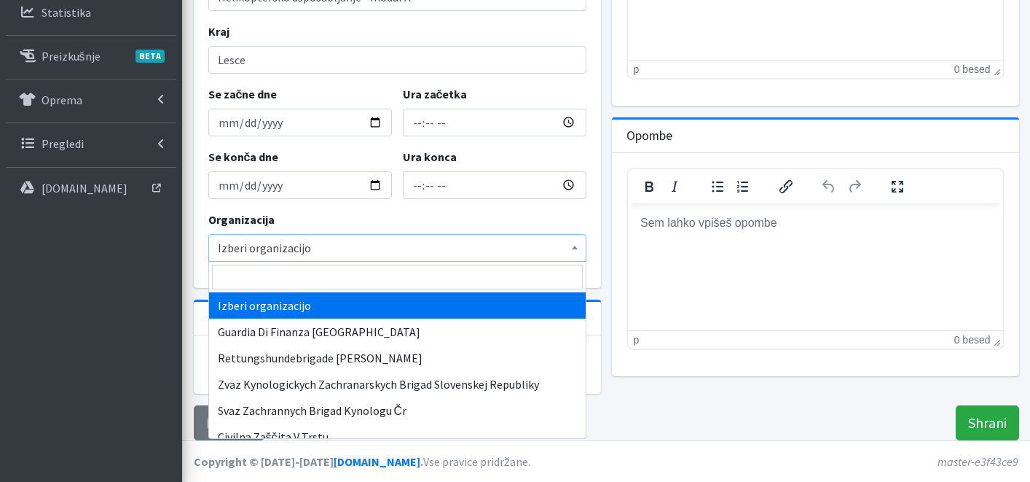
click at [368, 241] on span "Izberi organizacijo" at bounding box center [397, 248] width 359 height 20
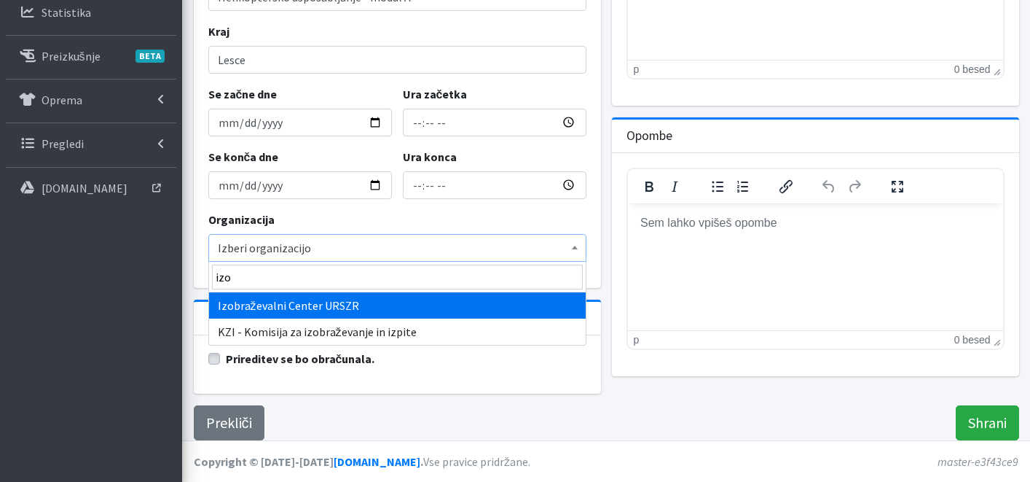
type input "izo"
select select "1013"
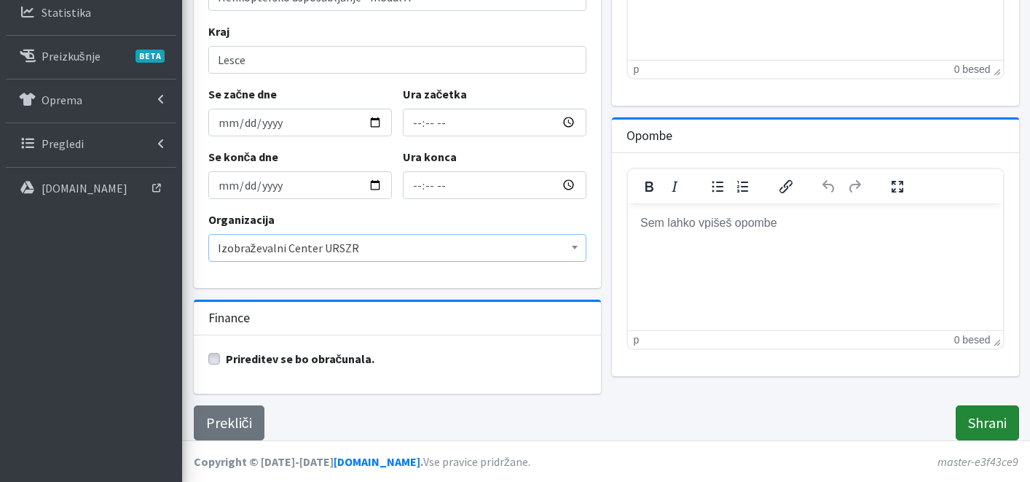
click at [1010, 418] on input "Shrani" at bounding box center [987, 422] width 63 height 35
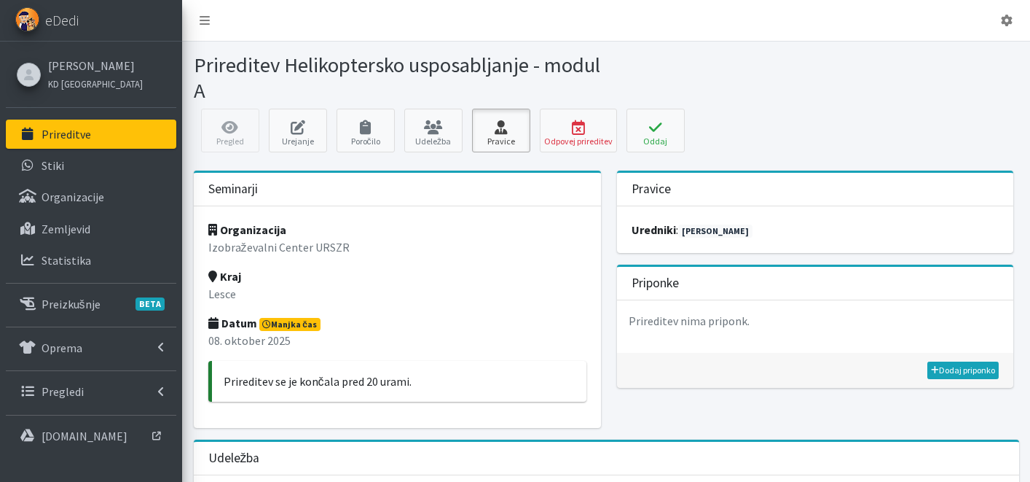
click at [515, 136] on link "Pravice" at bounding box center [501, 131] width 58 height 44
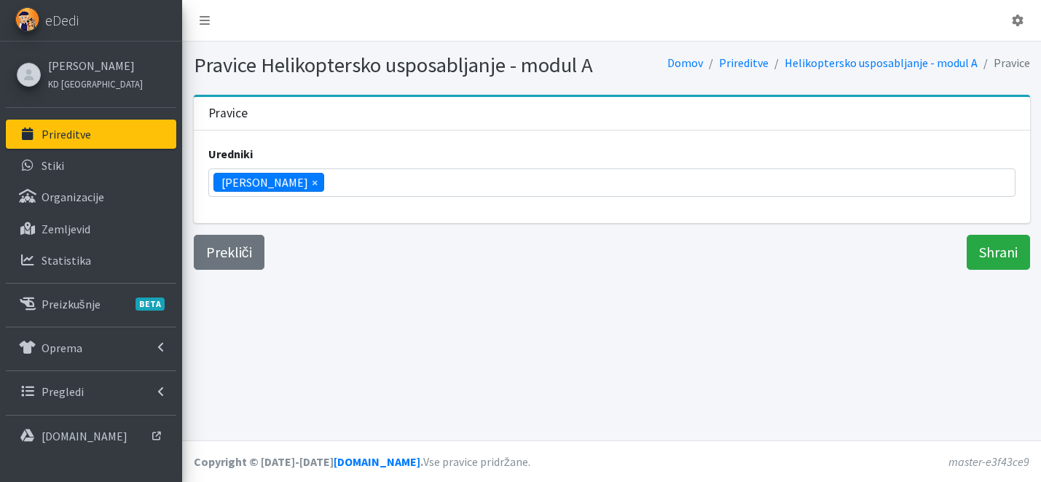
scroll to position [551, 0]
click at [283, 181] on li "× Katja Skulj" at bounding box center [269, 182] width 111 height 19
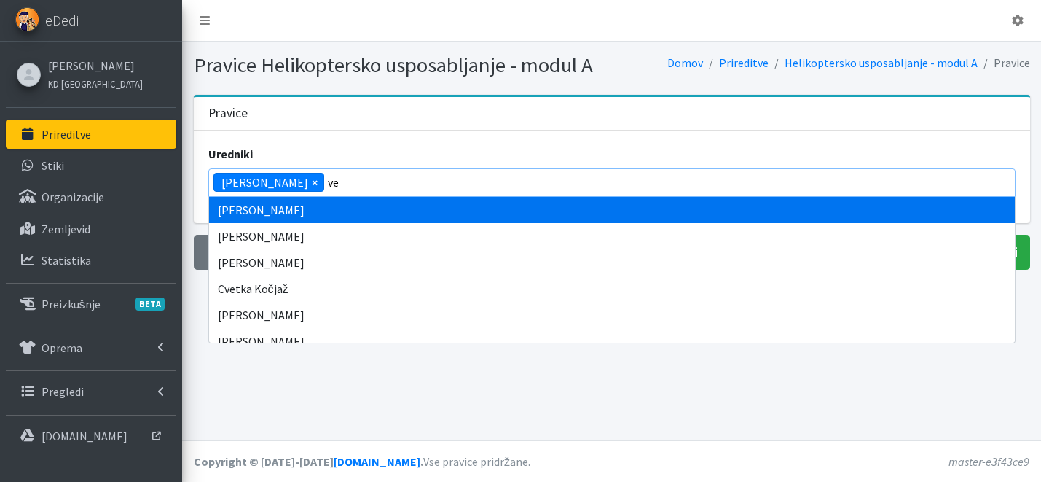
type input "ve"
click at [312, 181] on span "×" at bounding box center [315, 181] width 6 height 17
select select
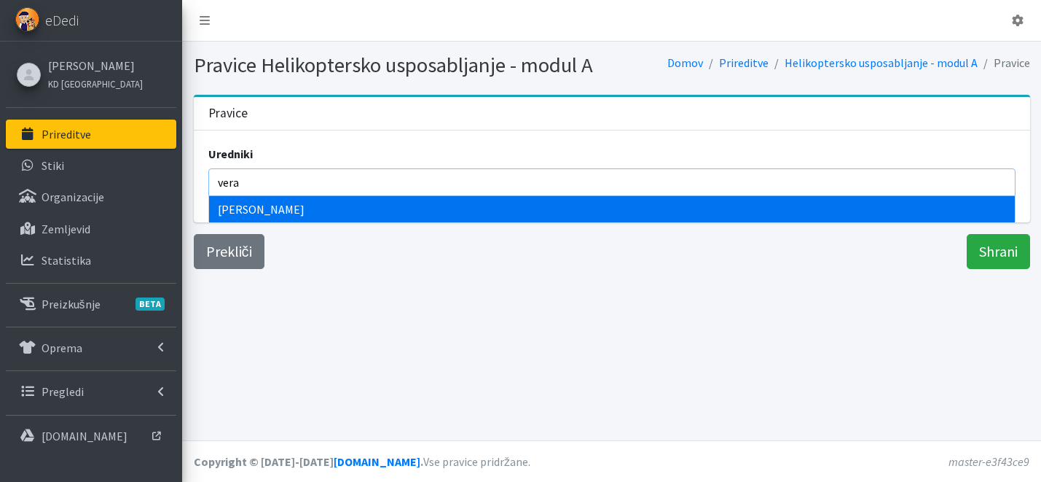
type input "vera"
select select "1013"
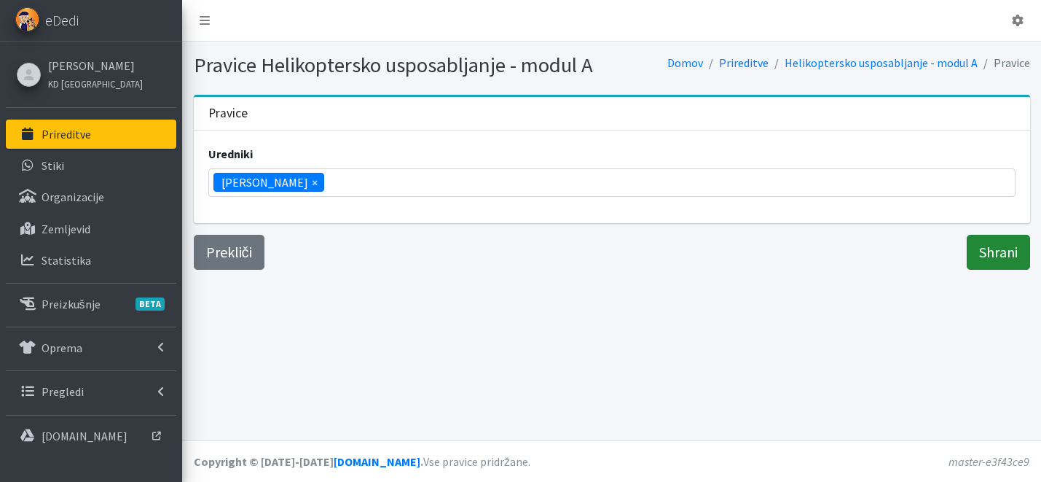
click at [1017, 238] on input "Shrani" at bounding box center [998, 252] width 63 height 35
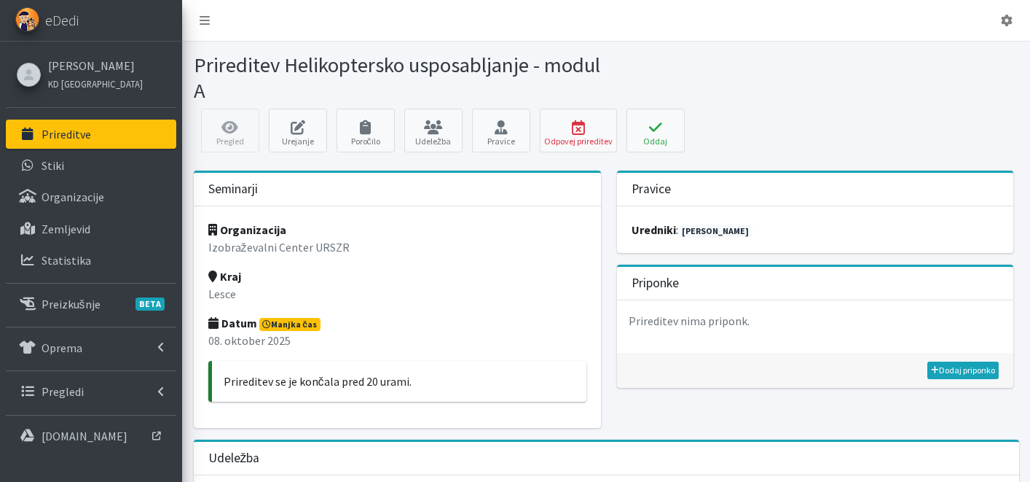
click at [102, 144] on link "Prireditve" at bounding box center [91, 134] width 171 height 29
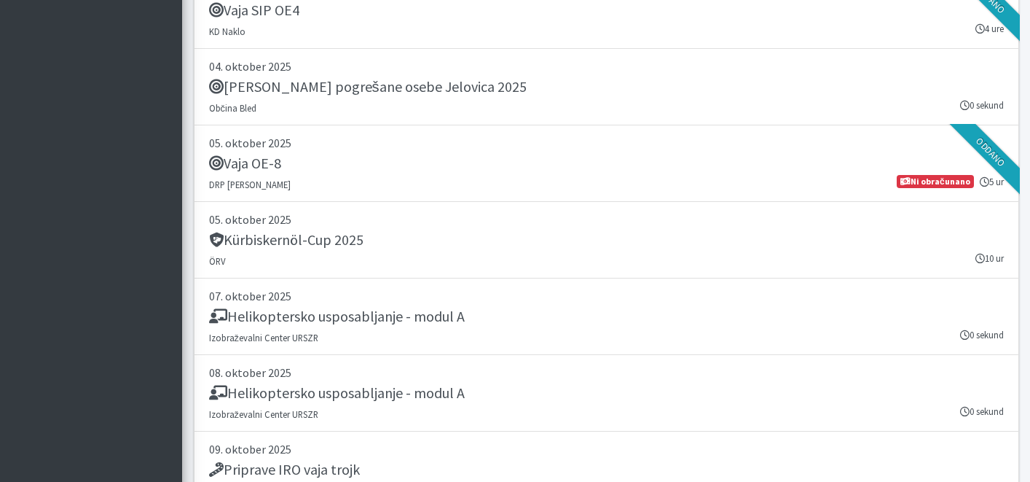
scroll to position [3067, 0]
click at [338, 318] on h5 "Helikoptersko usposabljanje - modul A" at bounding box center [337, 315] width 256 height 17
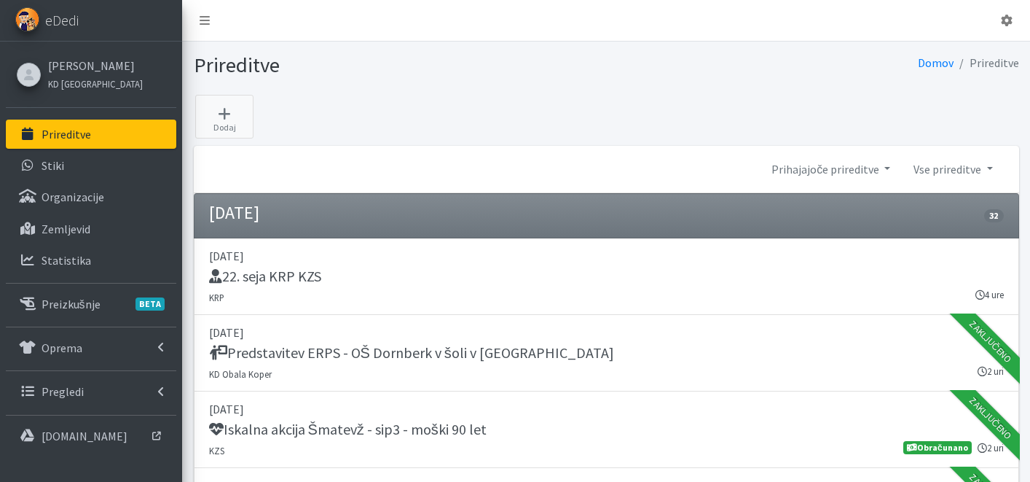
scroll to position [3067, 0]
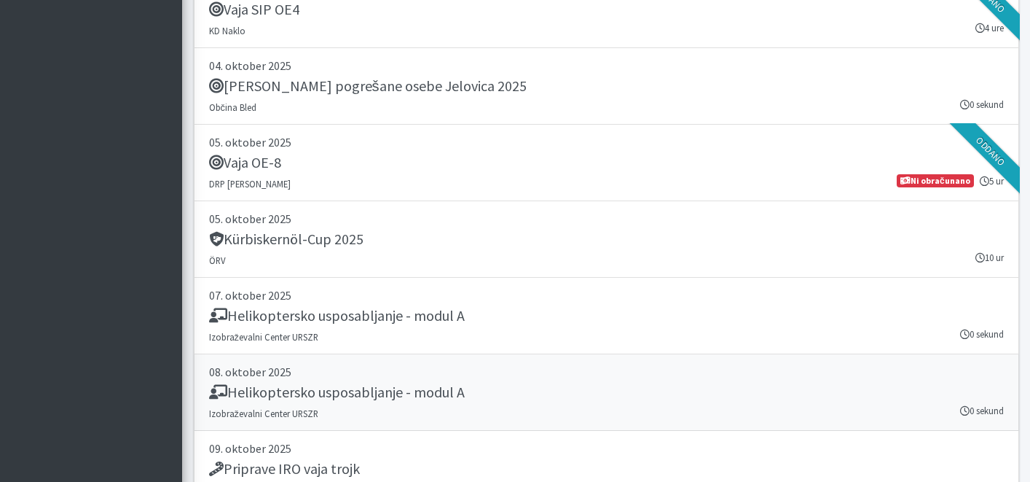
click at [347, 396] on h5 "Helikoptersko usposabljanje - modul A" at bounding box center [337, 391] width 256 height 17
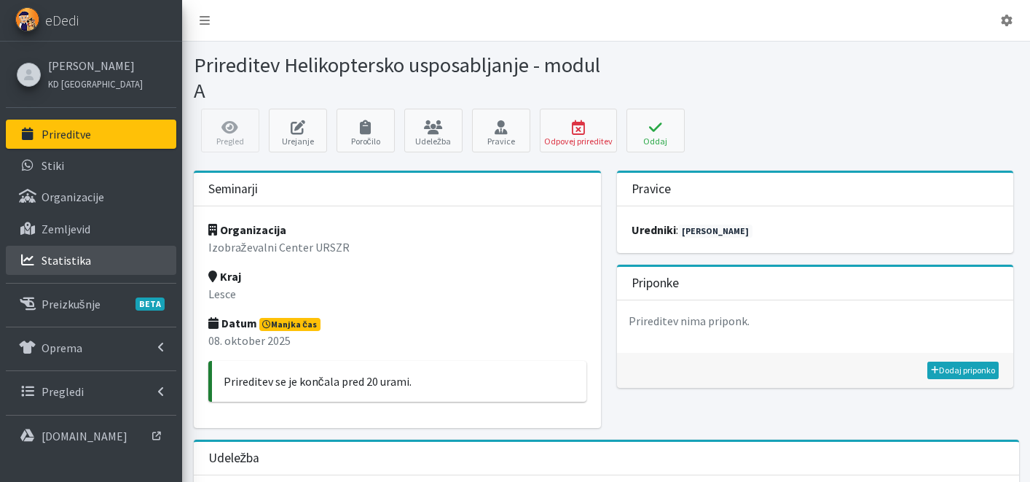
click at [97, 254] on link "Statistika" at bounding box center [91, 260] width 171 height 29
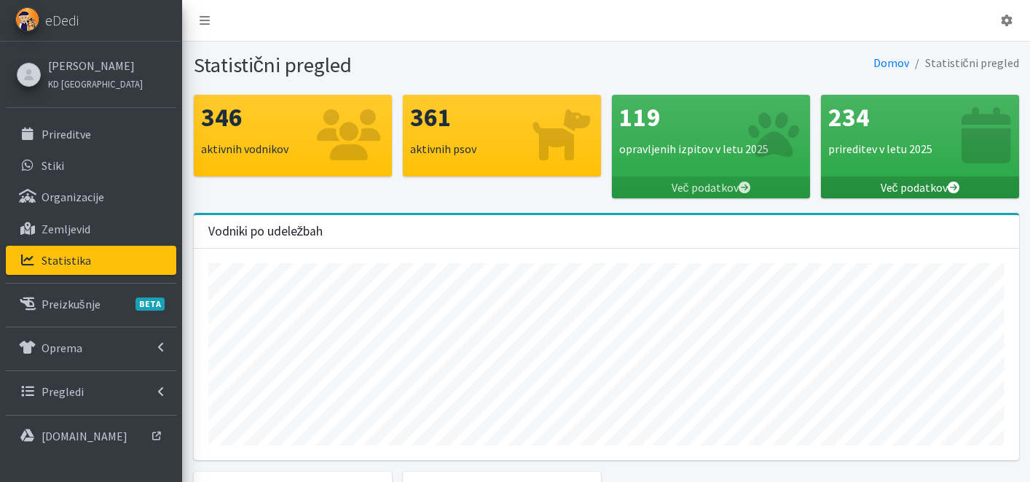
click at [927, 182] on link "Več podatkov" at bounding box center [920, 187] width 198 height 22
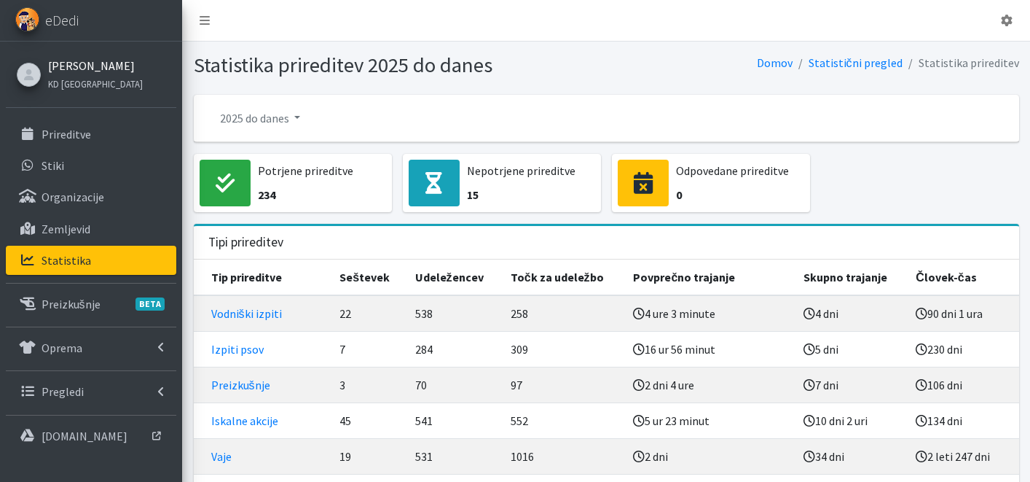
click at [75, 61] on link "[PERSON_NAME]" at bounding box center [95, 65] width 95 height 17
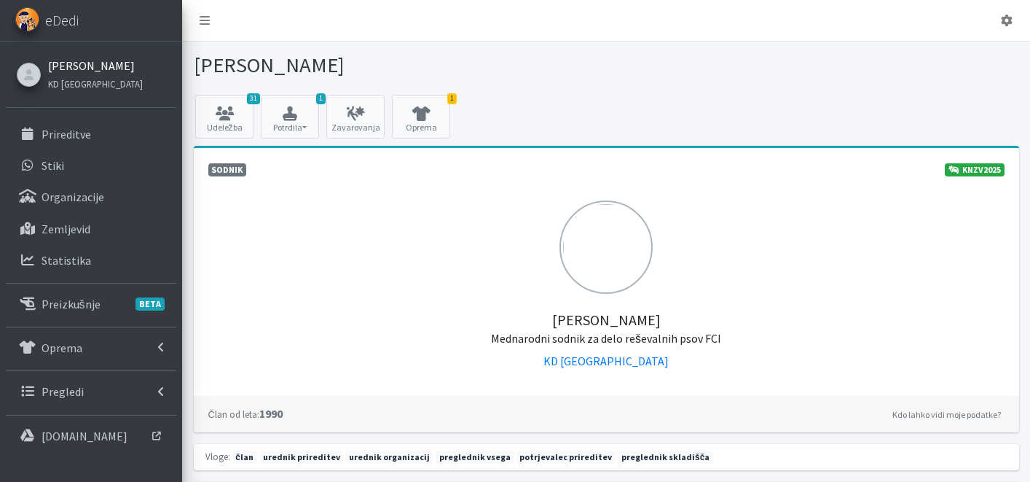
click at [68, 64] on link "[PERSON_NAME]" at bounding box center [95, 65] width 95 height 17
click at [228, 130] on link "31 Udeležba" at bounding box center [224, 117] width 58 height 44
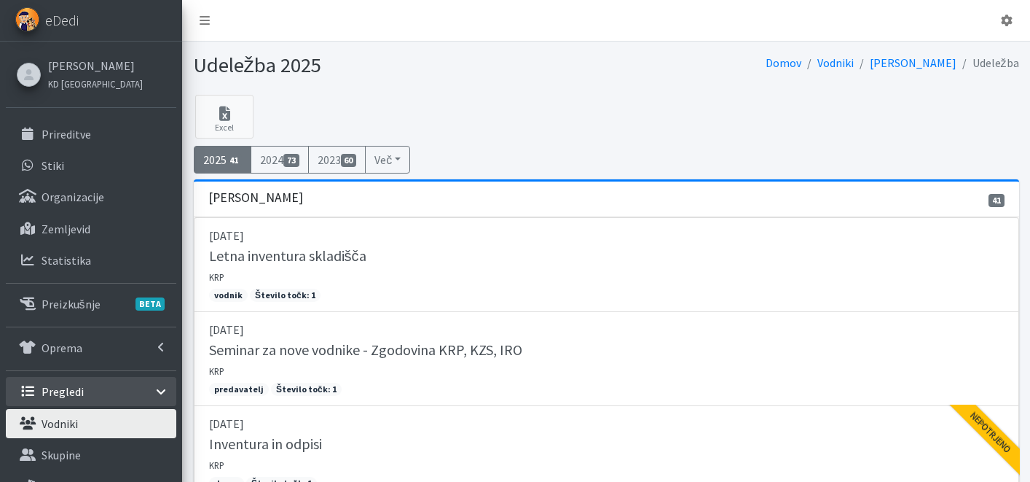
click at [84, 428] on link "Vodniki" at bounding box center [91, 423] width 171 height 29
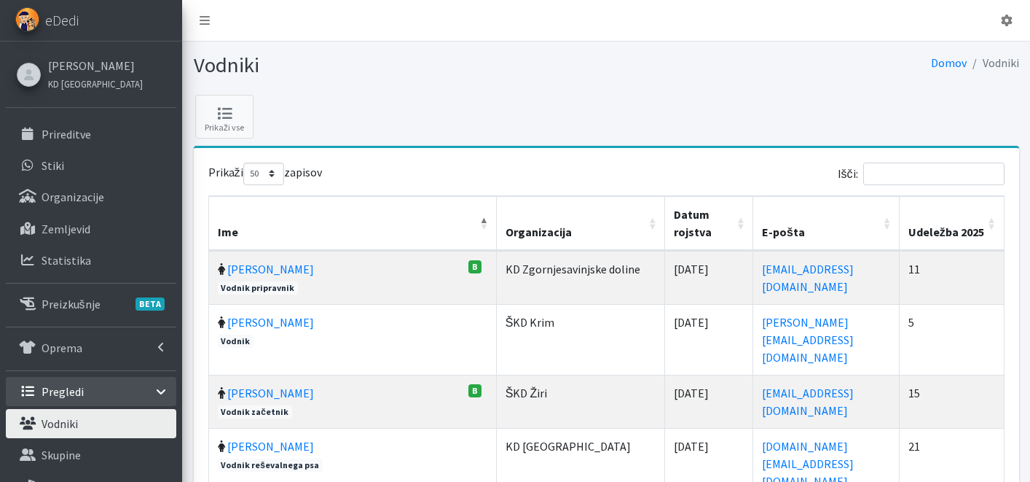
select select "50"
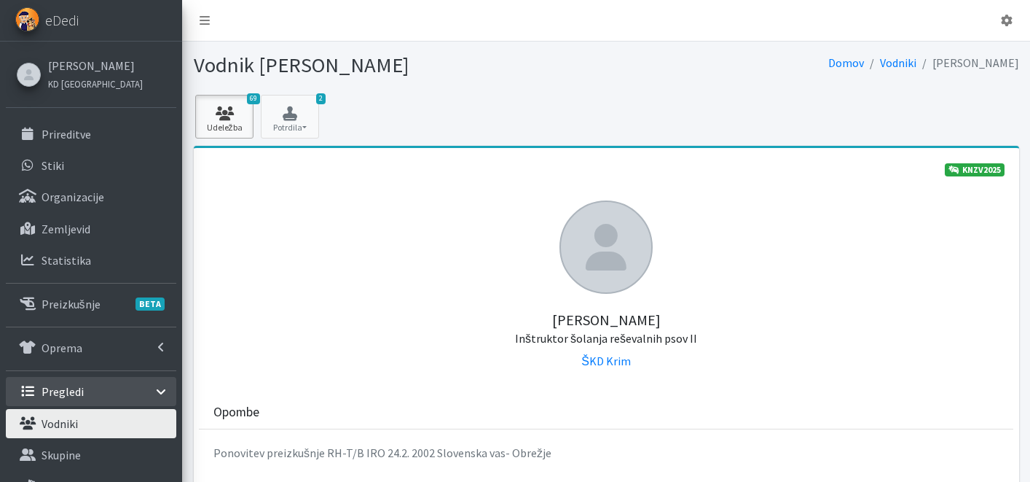
click at [208, 117] on icon at bounding box center [225, 113] width 50 height 15
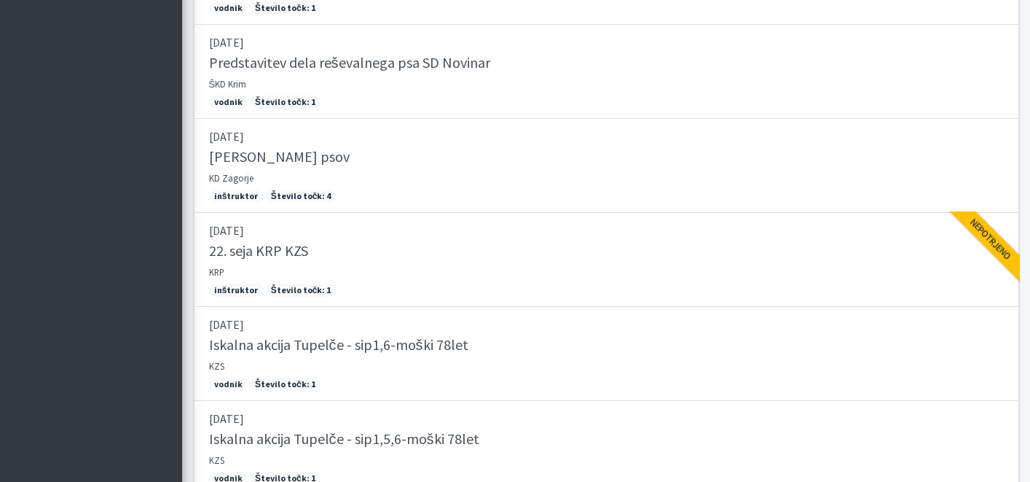
scroll to position [5887, 0]
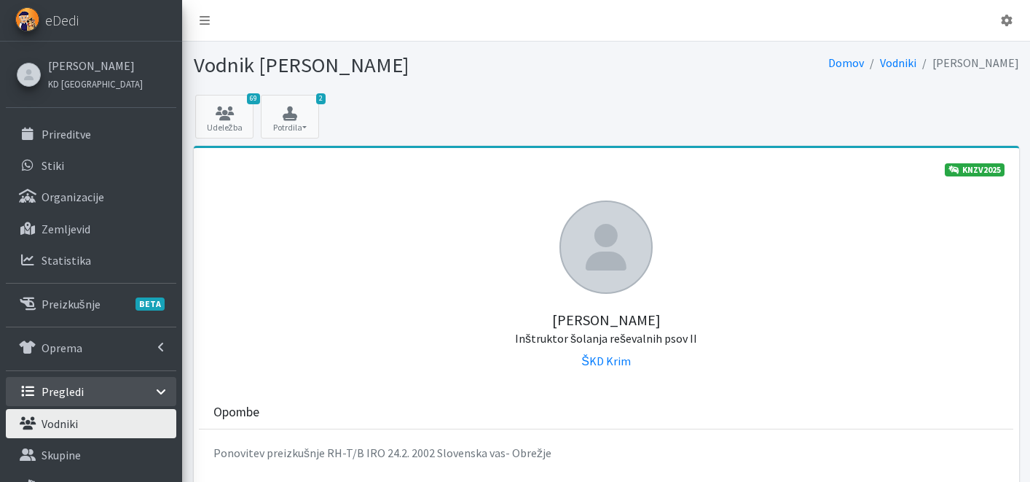
click at [121, 418] on link "Vodniki" at bounding box center [91, 423] width 171 height 29
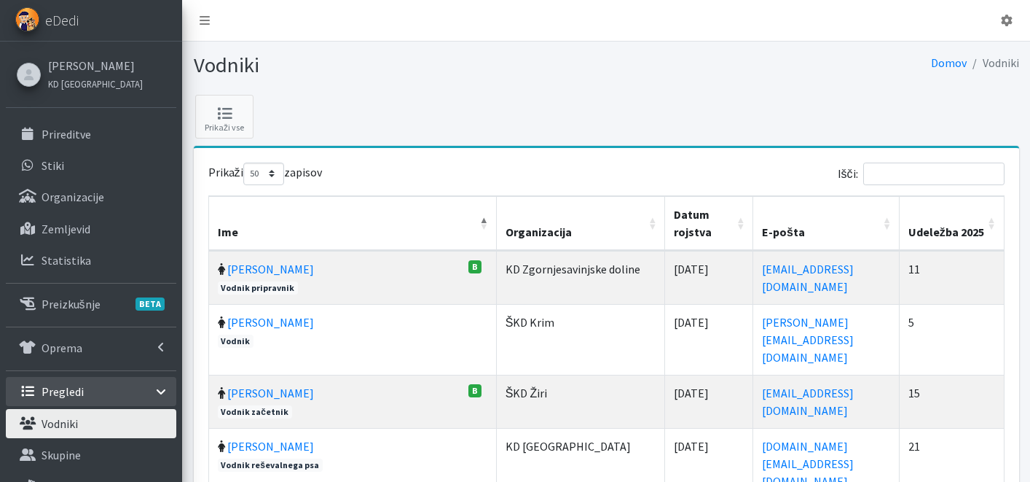
select select "50"
click at [994, 214] on th "Udeležba 2025" at bounding box center [952, 223] width 105 height 55
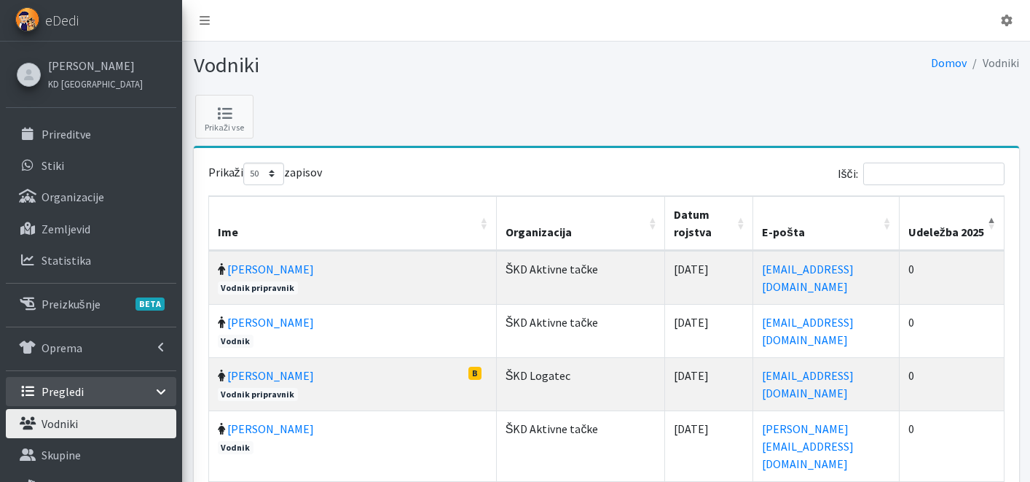
click at [994, 214] on th "Udeležba 2025" at bounding box center [952, 223] width 105 height 55
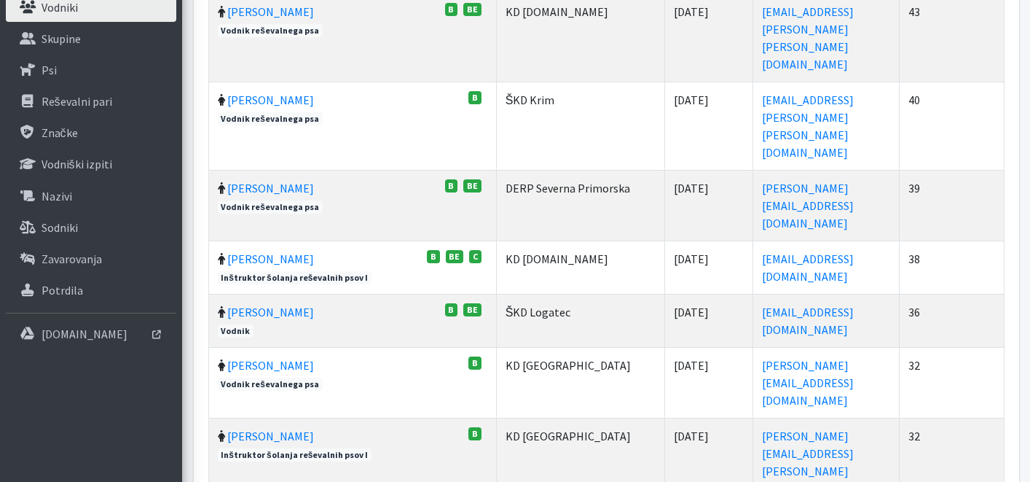
scroll to position [447, 0]
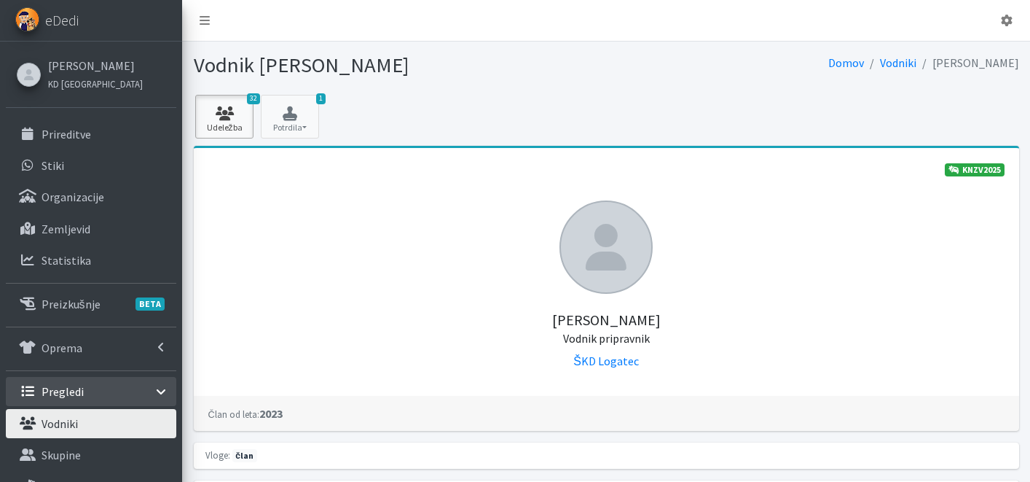
click at [238, 109] on icon at bounding box center [225, 113] width 50 height 15
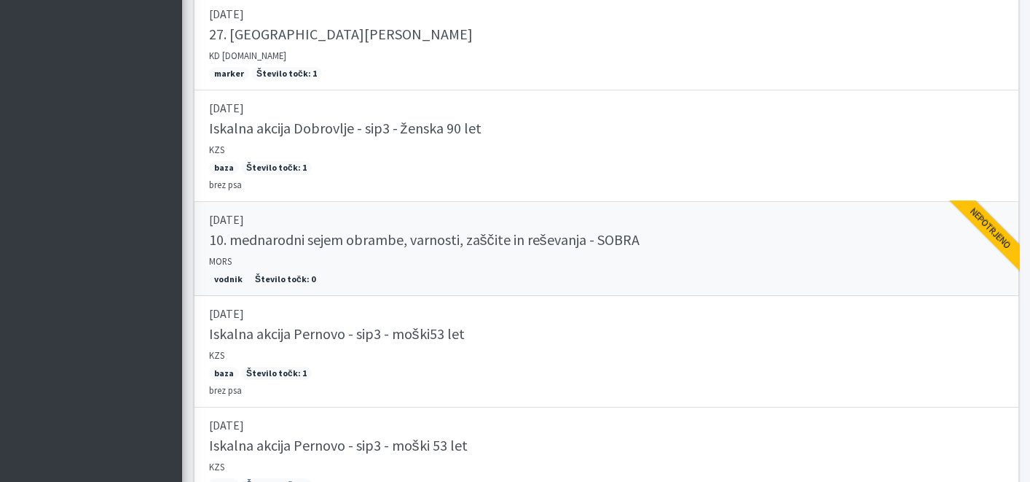
scroll to position [2730, 0]
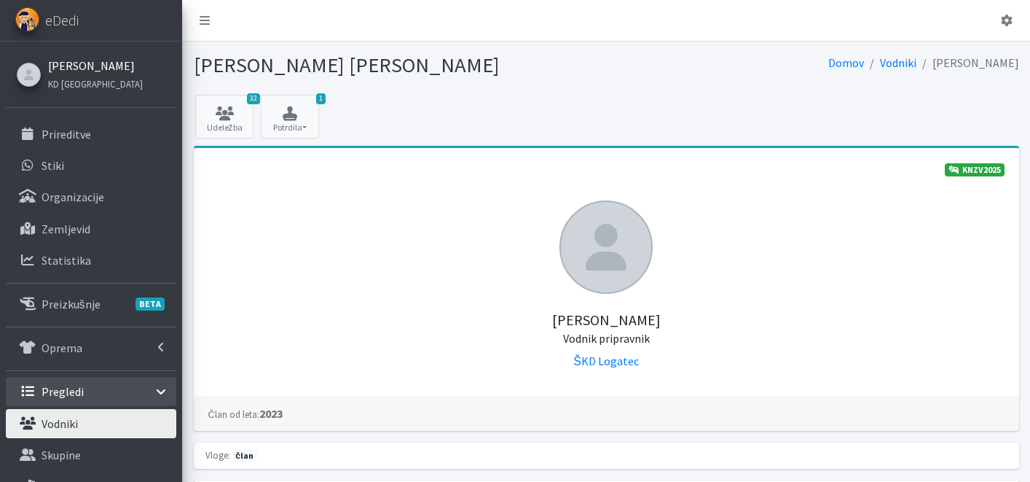
click at [95, 69] on link "[PERSON_NAME]" at bounding box center [95, 65] width 95 height 17
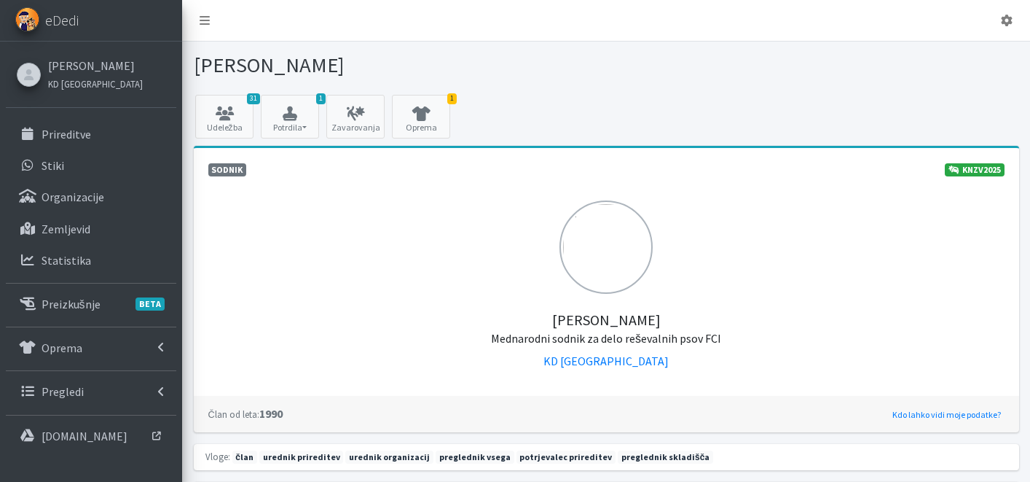
click at [970, 420] on link "Kdo lahko vidi moje podatke?" at bounding box center [947, 414] width 116 height 17
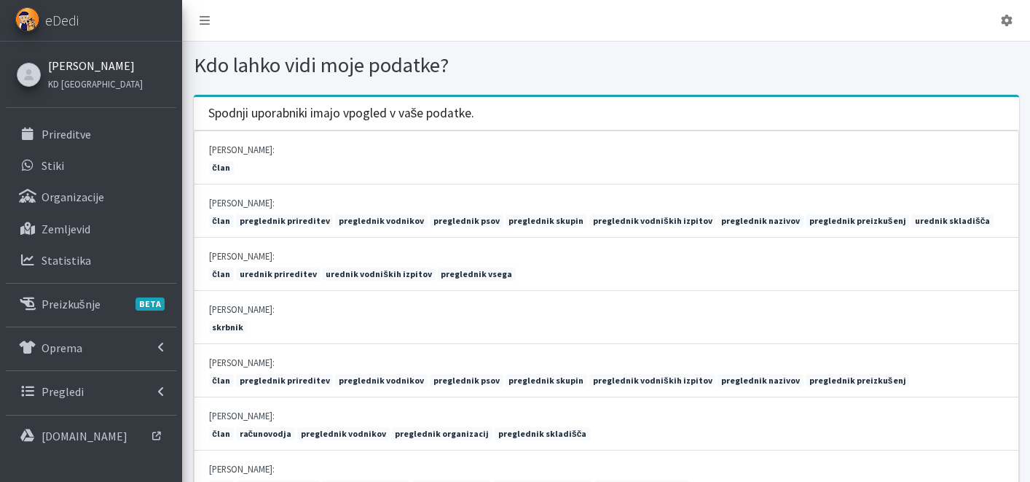
click at [93, 71] on link "[PERSON_NAME]" at bounding box center [95, 65] width 95 height 17
